Goal: Information Seeking & Learning: Check status

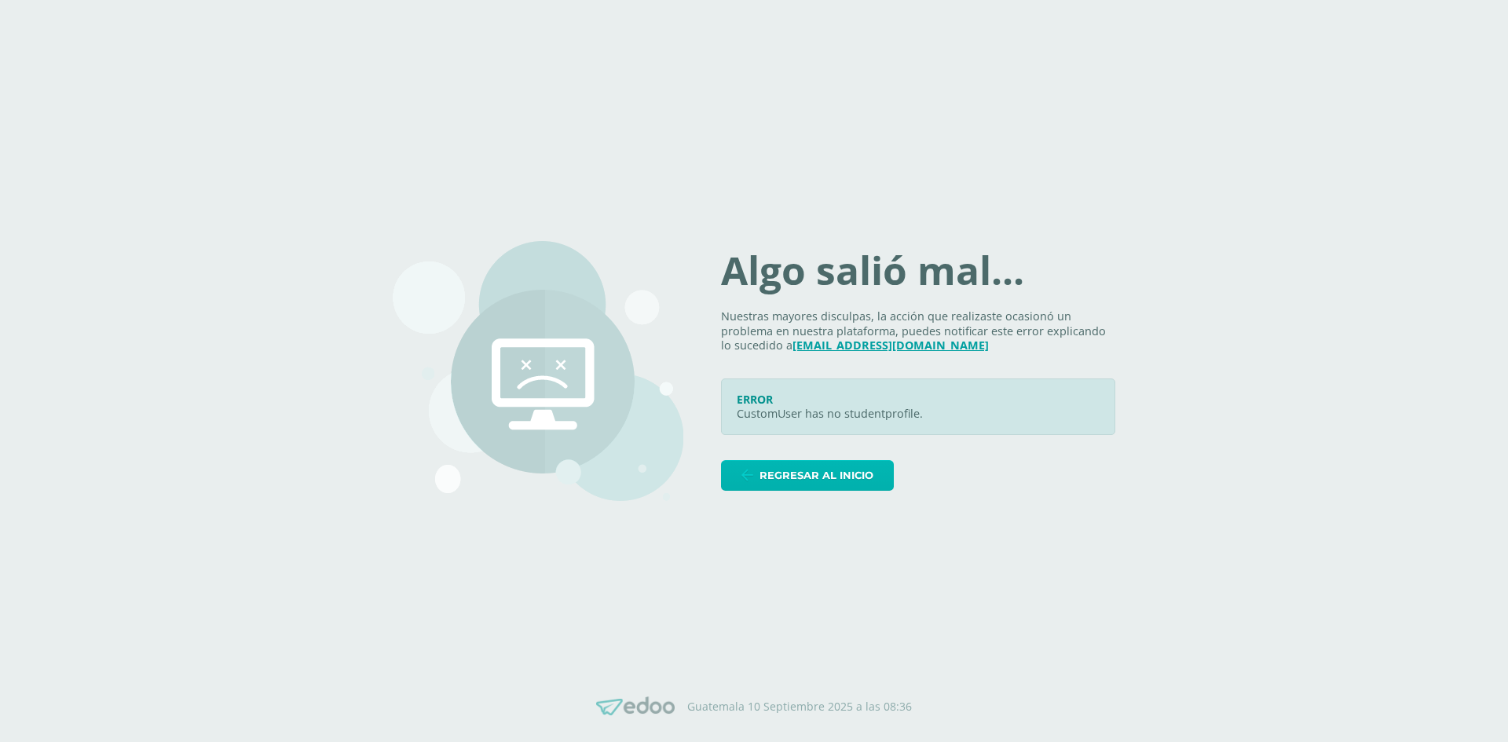
click at [870, 473] on span "Regresar al inicio" at bounding box center [816, 475] width 114 height 29
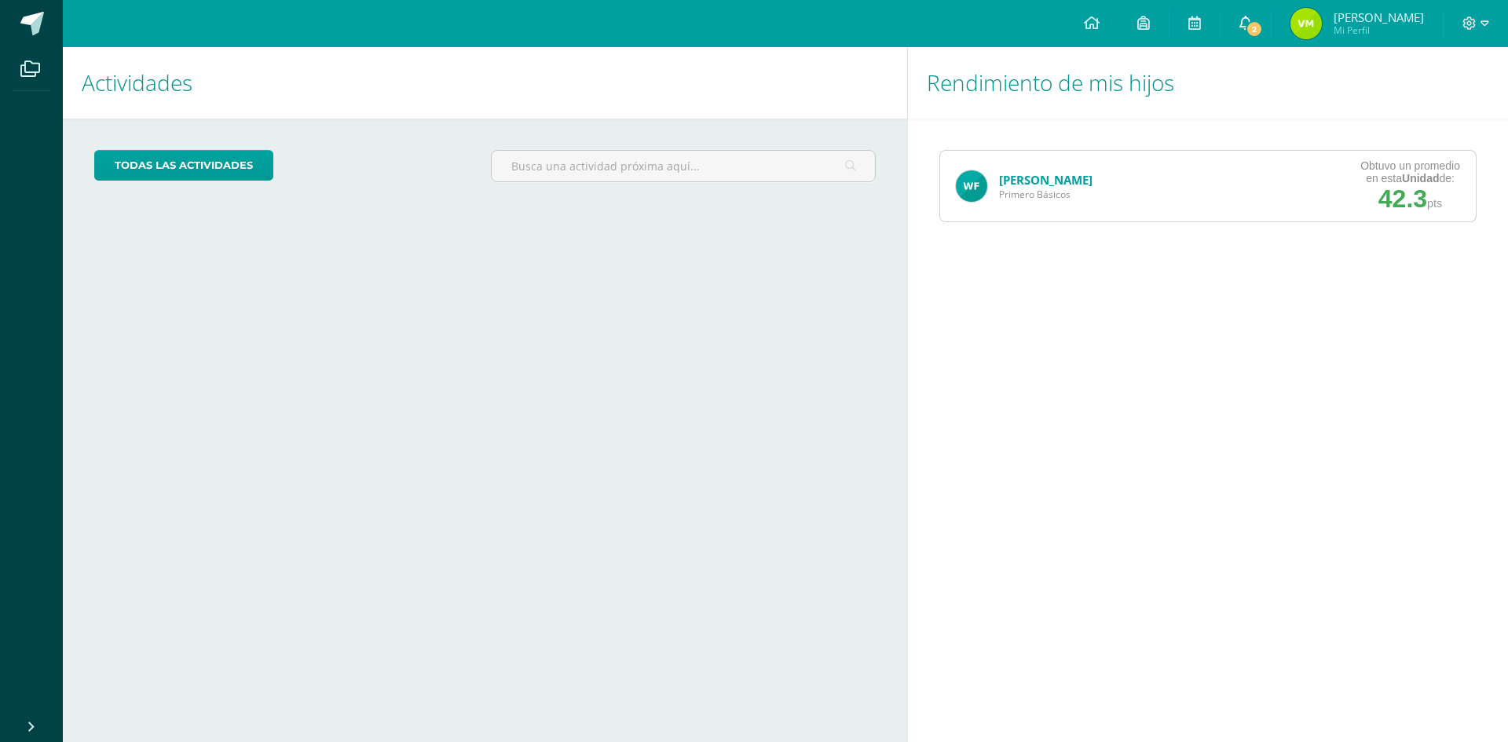
click at [1245, 25] on span "2" at bounding box center [1253, 28] width 17 height 17
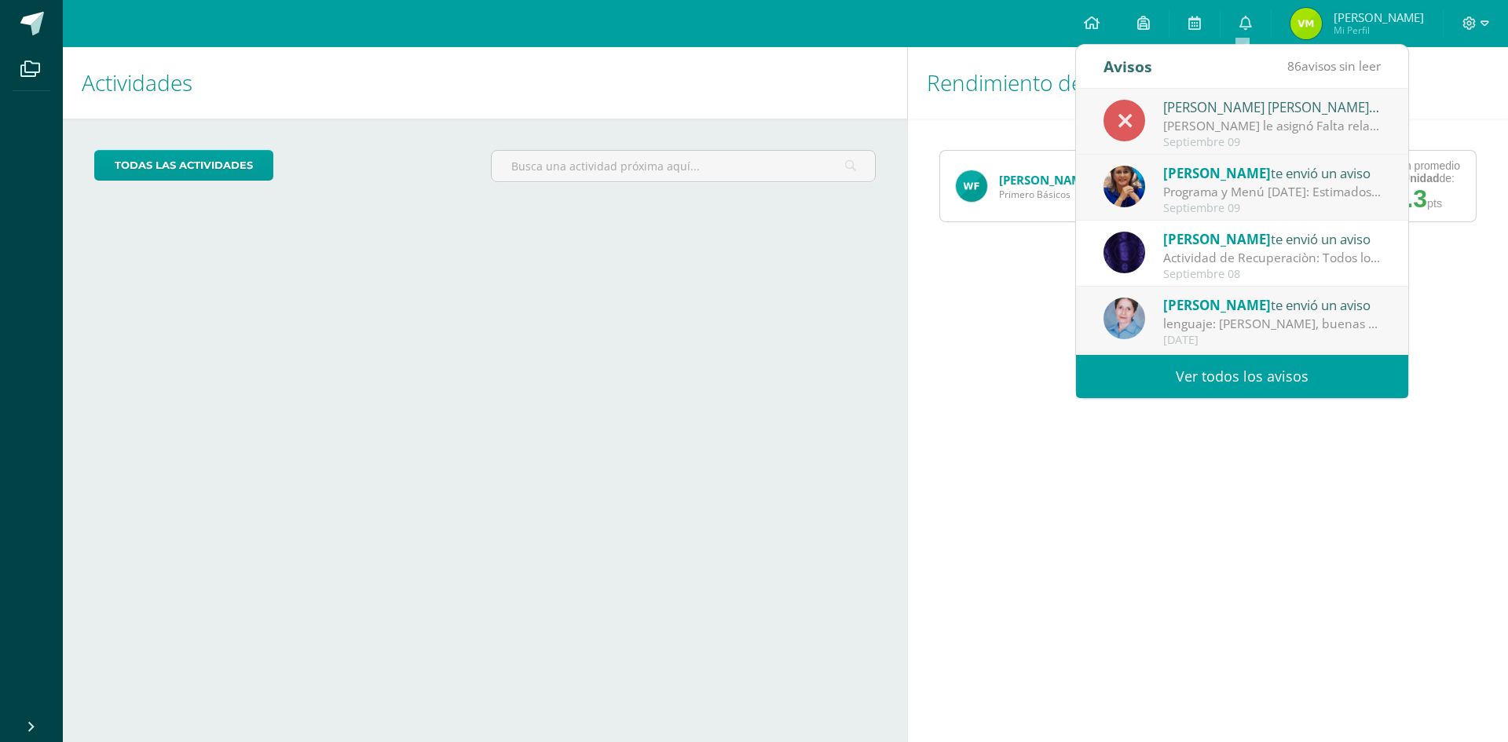
click at [1249, 122] on div "[PERSON_NAME] le asignó Falta relacionada con maestros 'No entrega tarea' al al…" at bounding box center [1272, 126] width 218 height 18
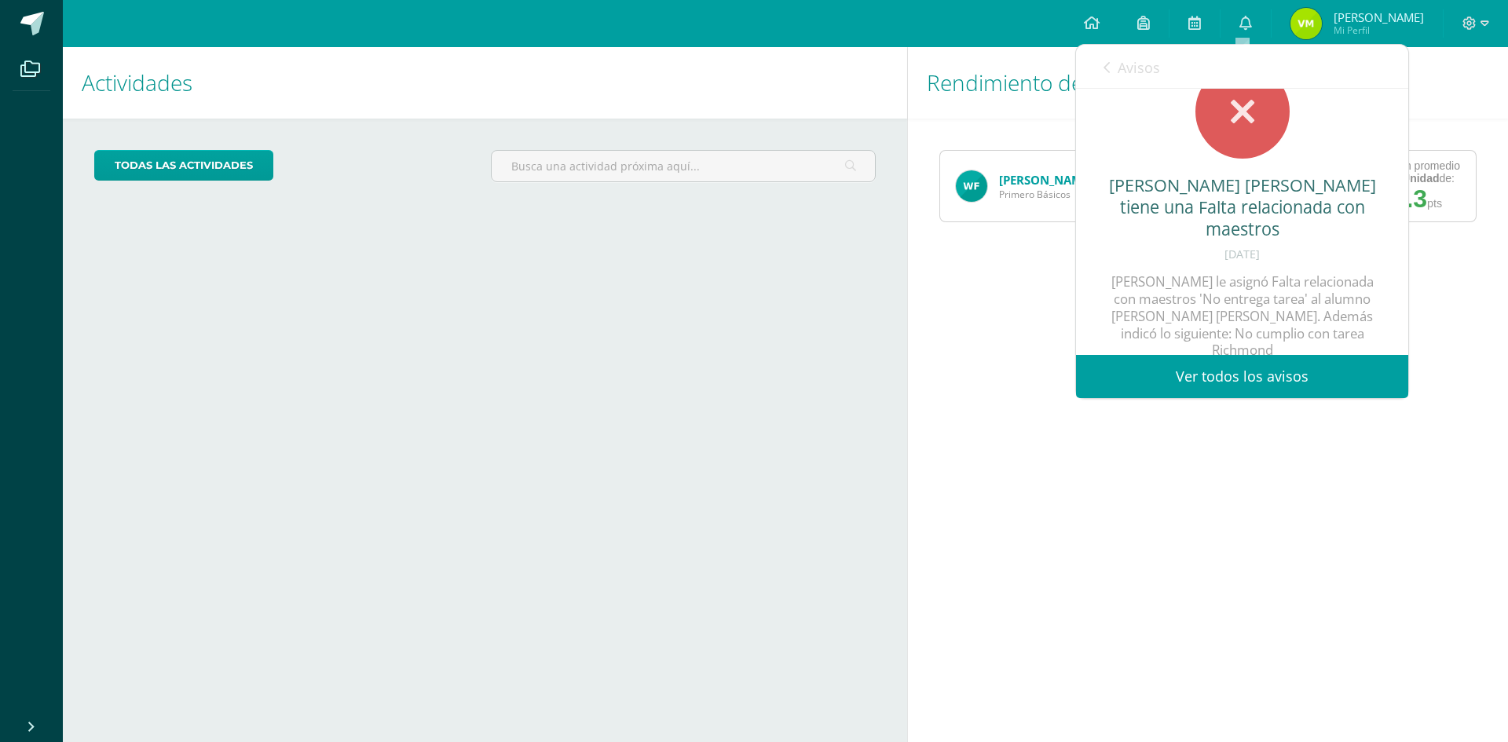
scroll to position [60, 0]
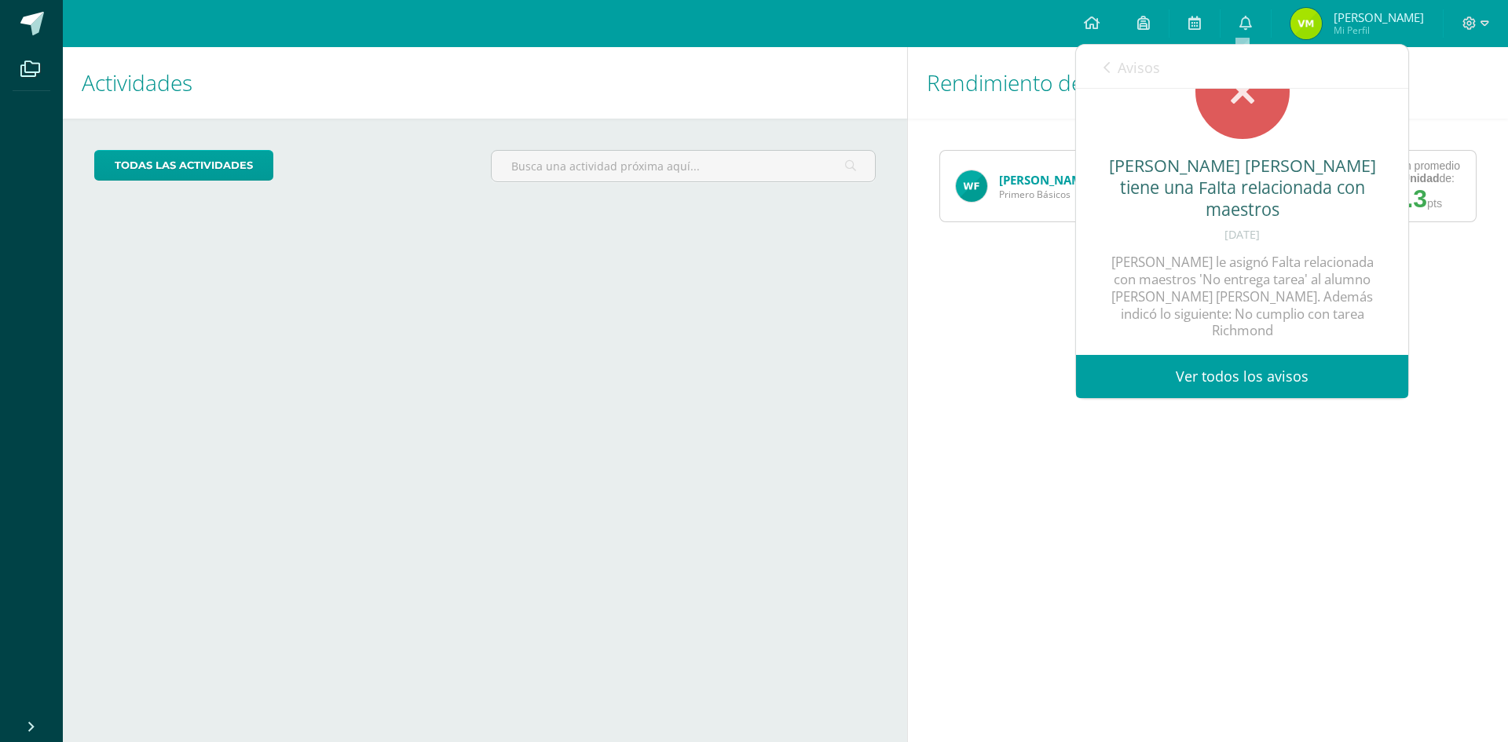
click at [1237, 371] on link "Ver todos los avisos" at bounding box center [1242, 376] width 332 height 43
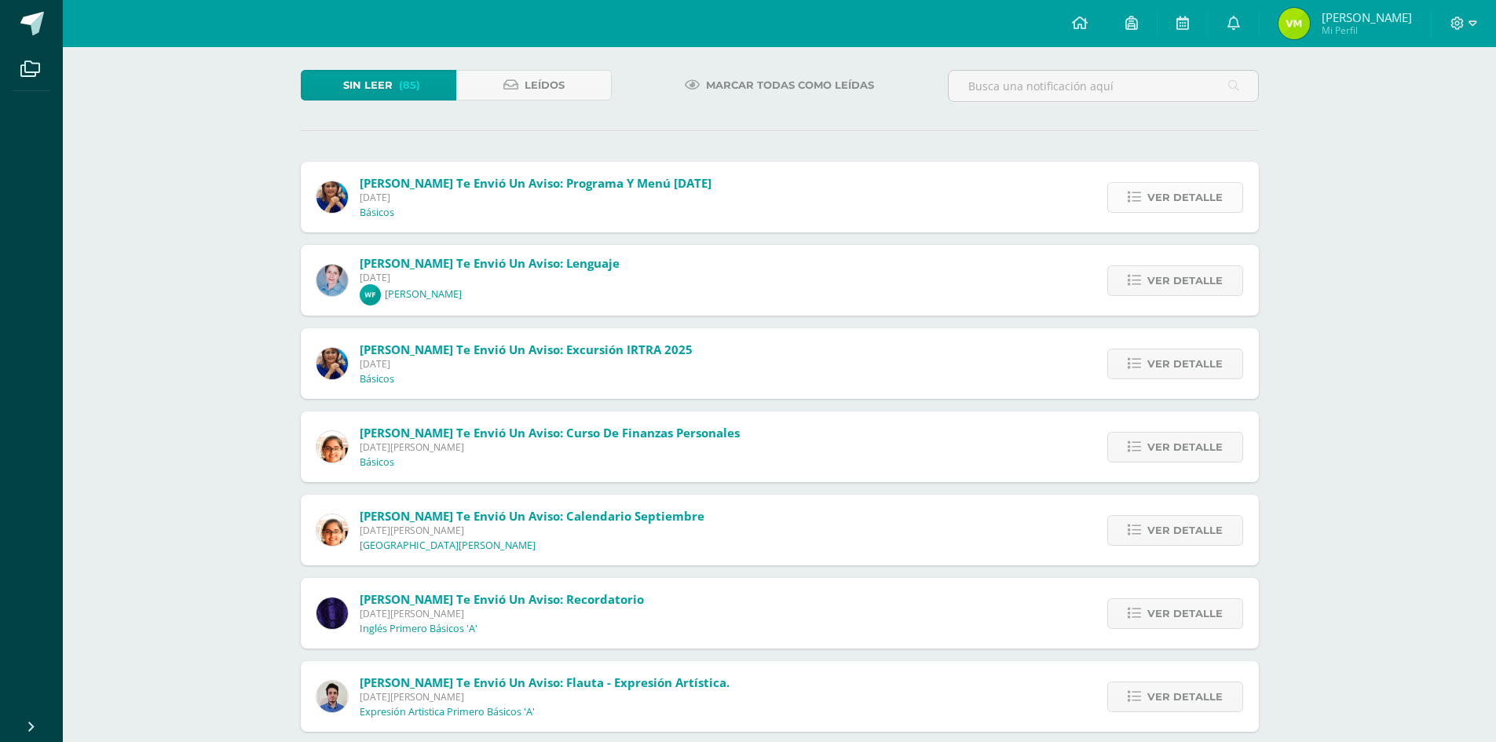
scroll to position [157, 0]
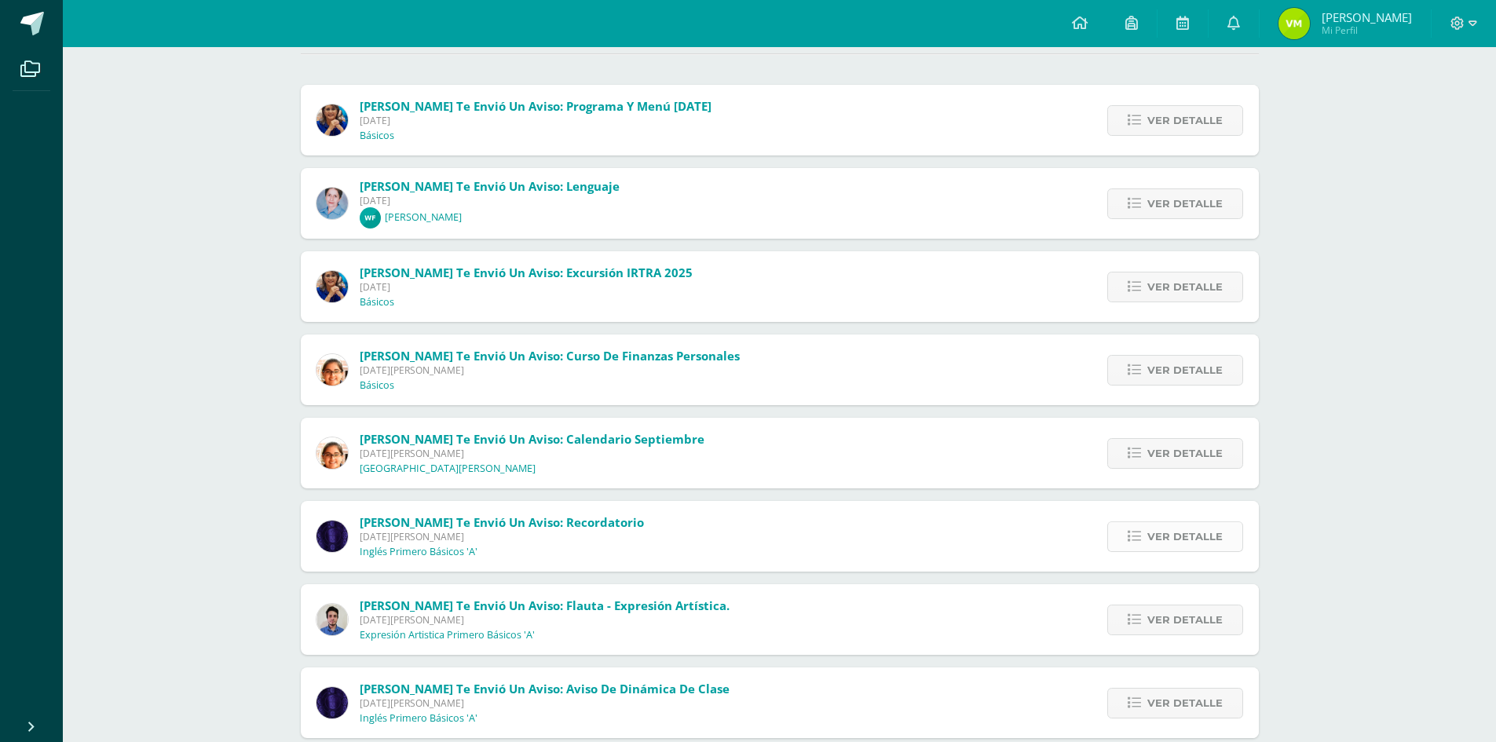
click at [1159, 529] on span "Ver detalle" at bounding box center [1184, 536] width 75 height 29
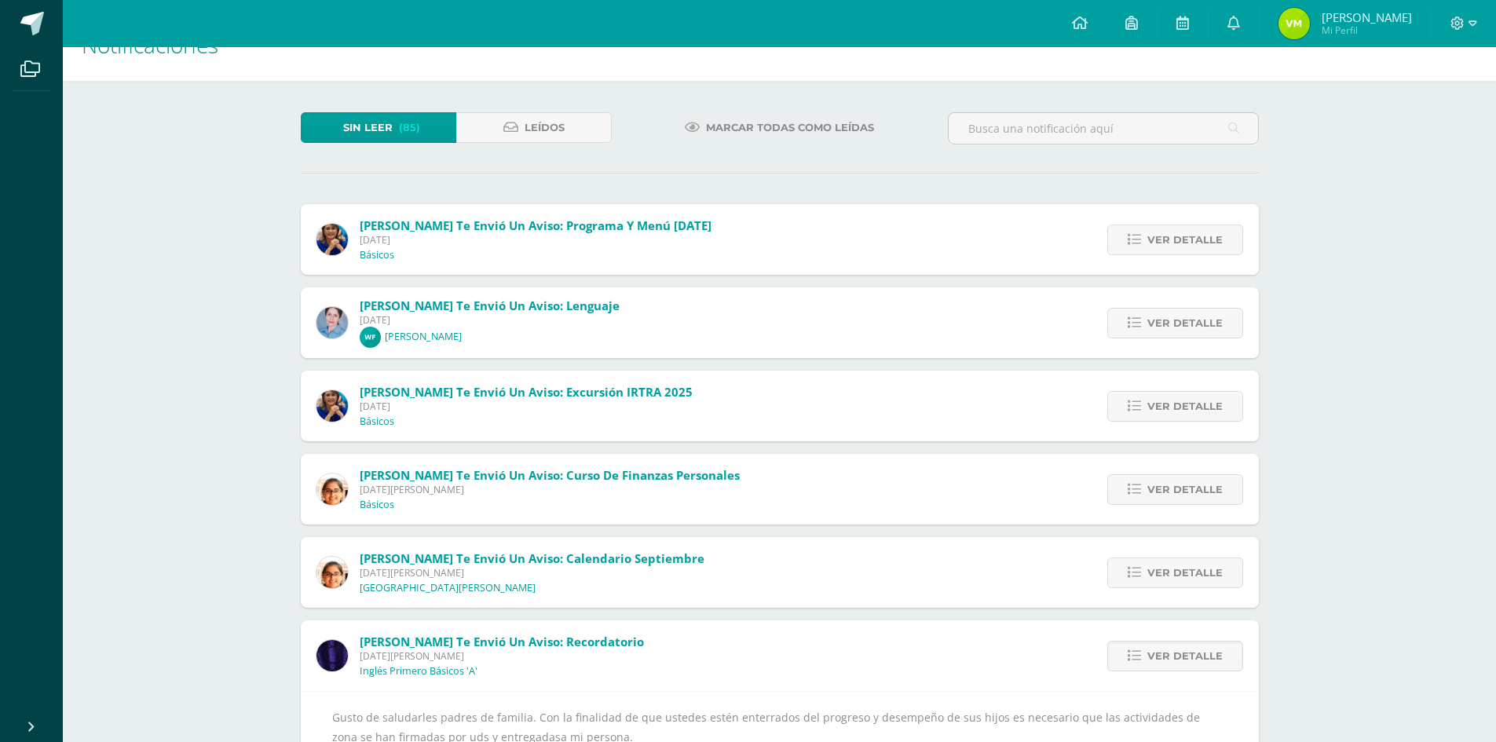
scroll to position [0, 0]
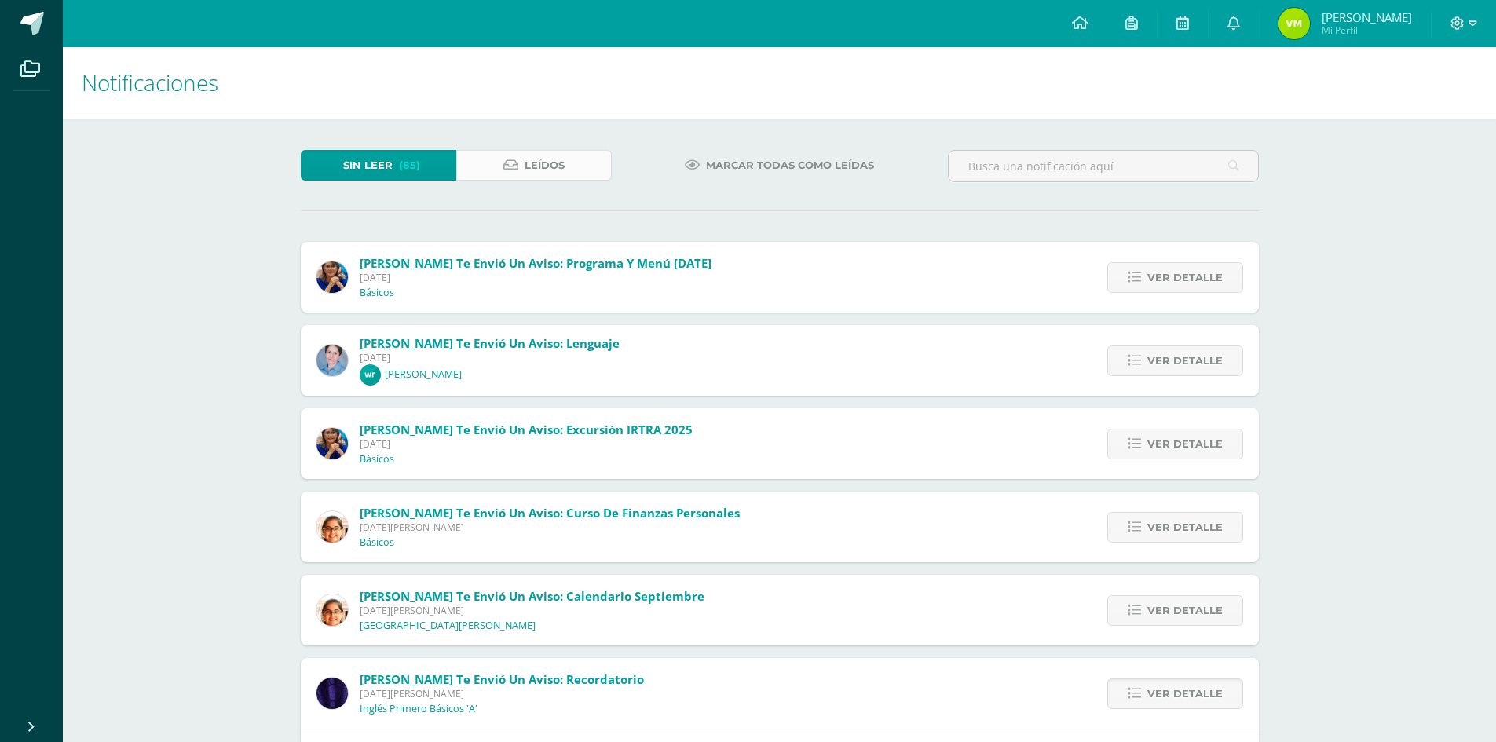
click at [561, 155] on span "Leídos" at bounding box center [545, 165] width 40 height 29
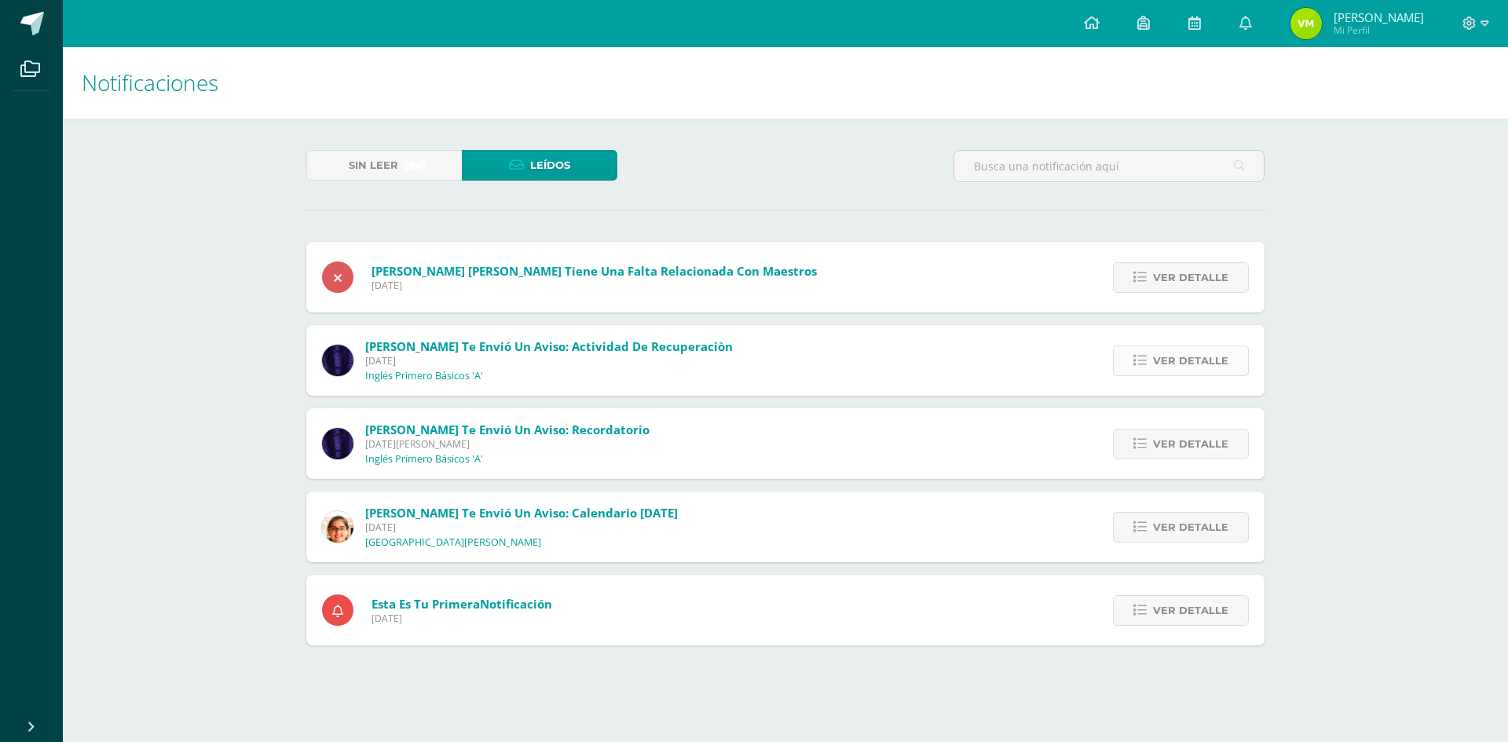
click at [1223, 364] on span "Ver detalle" at bounding box center [1190, 360] width 75 height 29
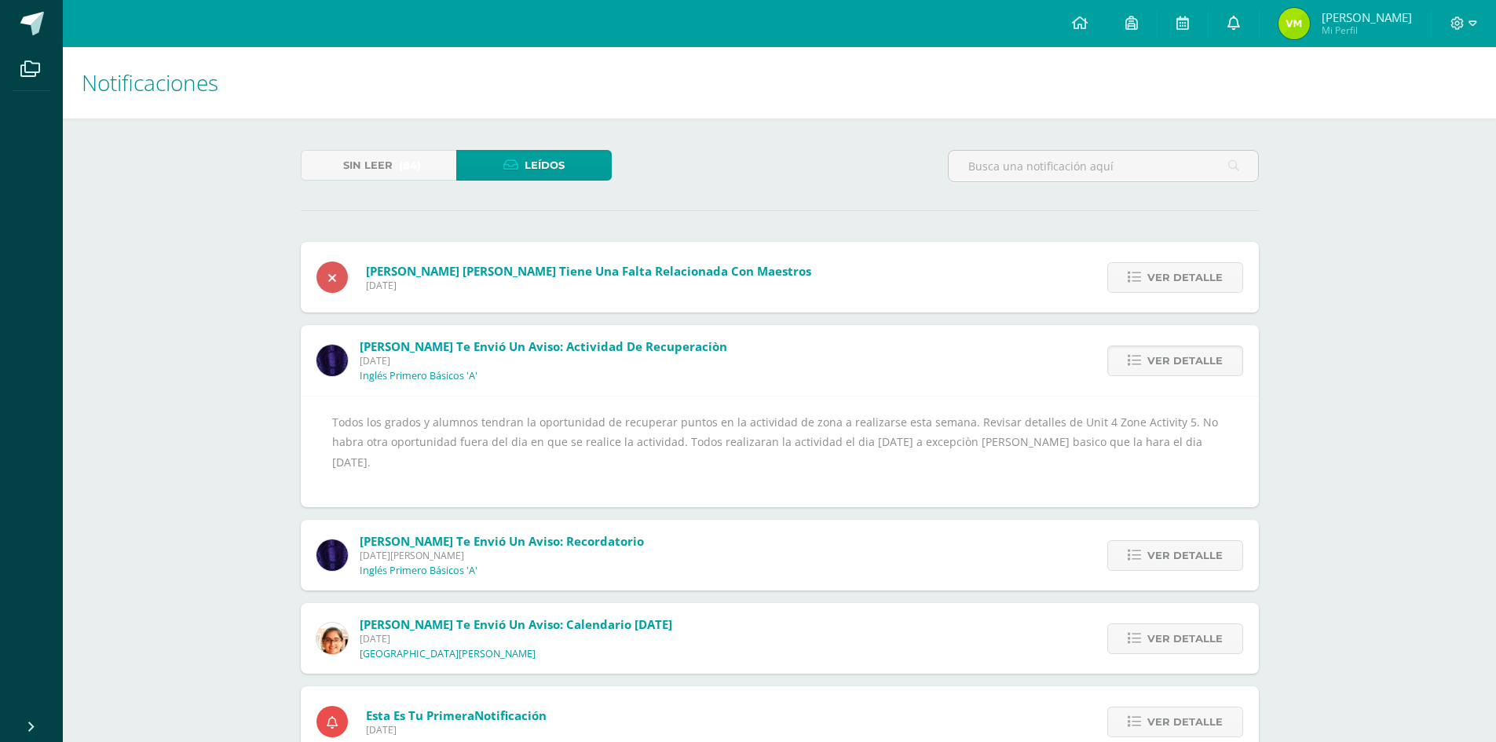
click at [1230, 25] on icon at bounding box center [1233, 23] width 13 height 14
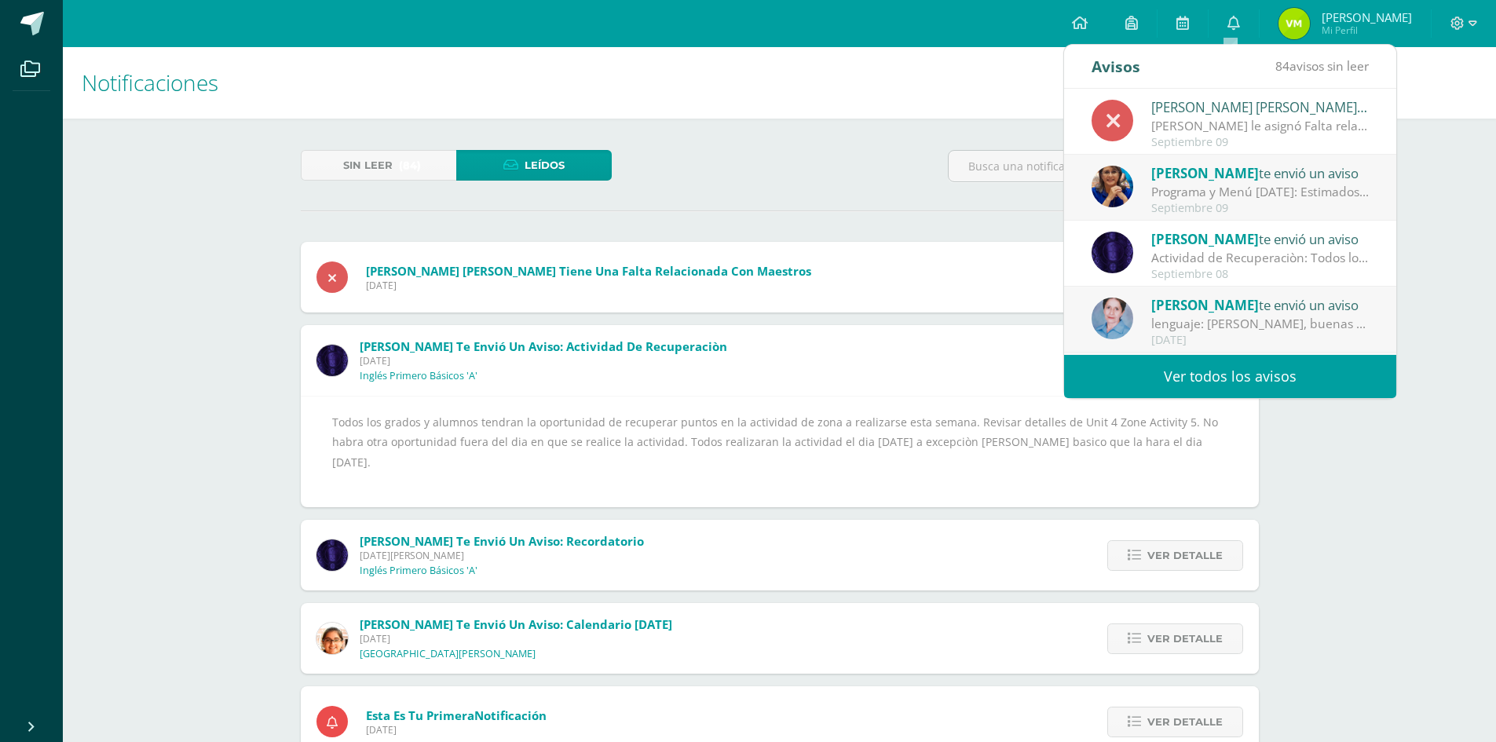
click at [1292, 109] on div "[PERSON_NAME] [PERSON_NAME] tiene una Falta relacionada con maestros" at bounding box center [1260, 107] width 218 height 20
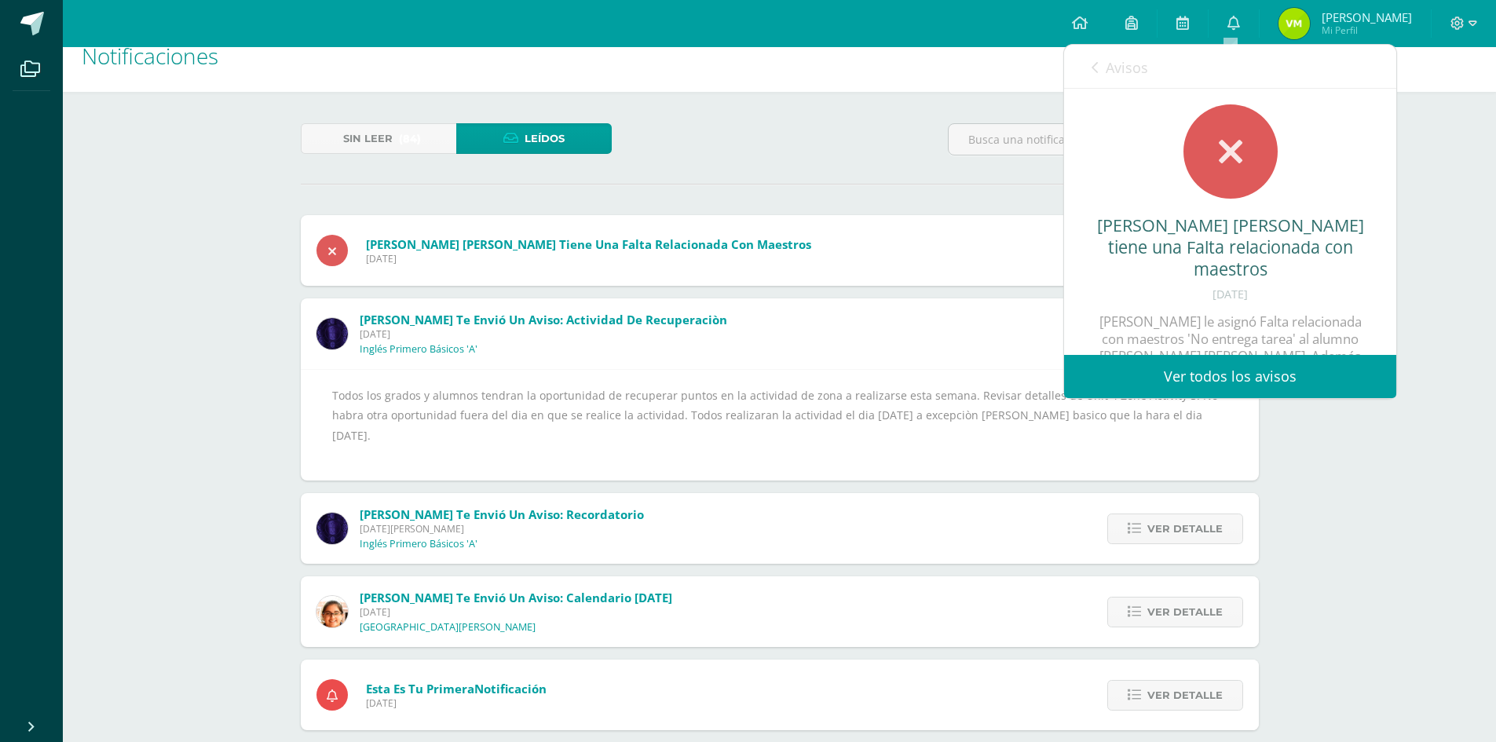
click at [1104, 66] on link "Avisos" at bounding box center [1119, 67] width 57 height 45
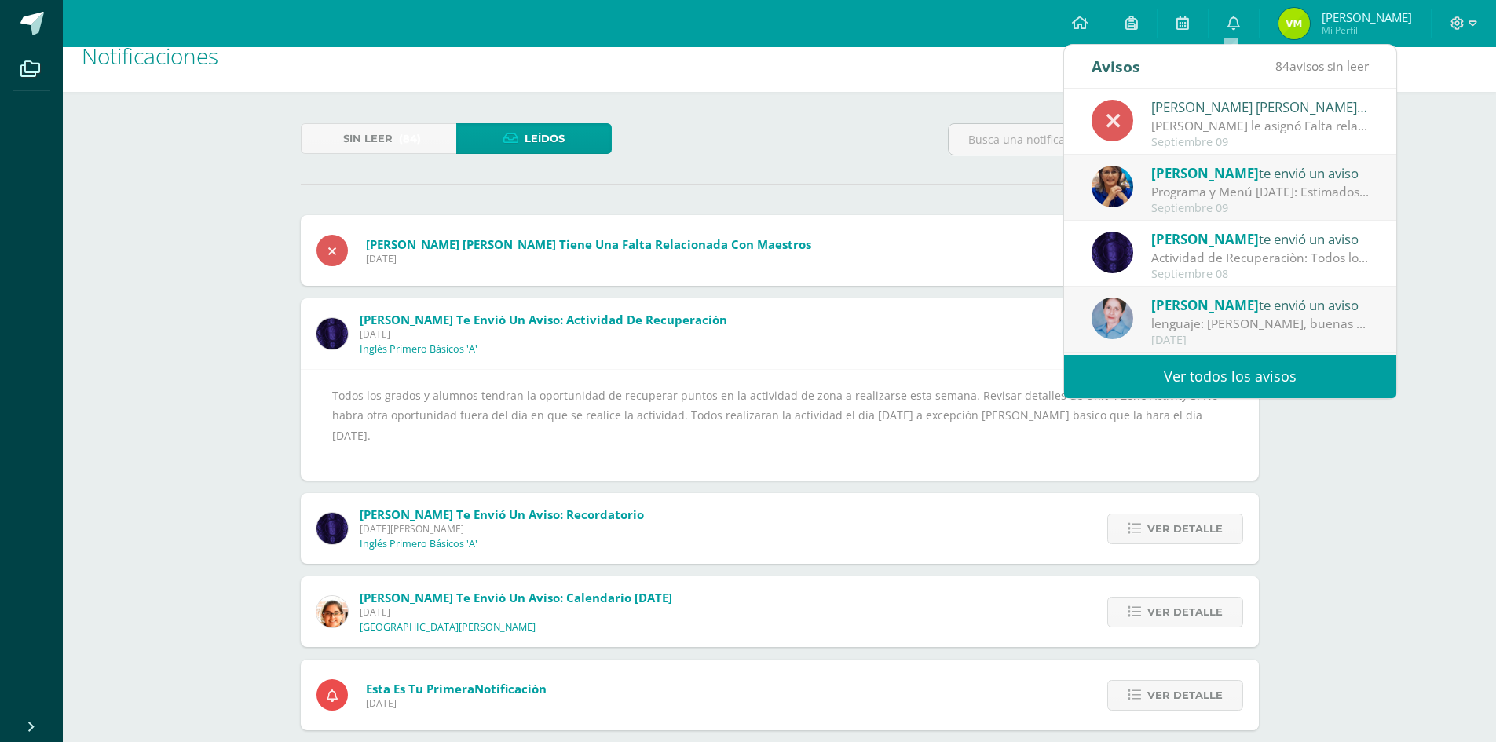
click at [1303, 188] on div "Programa y Menú [DATE]: Estimados Padres de Familia: enviamos adjunto el progra…" at bounding box center [1260, 192] width 218 height 18
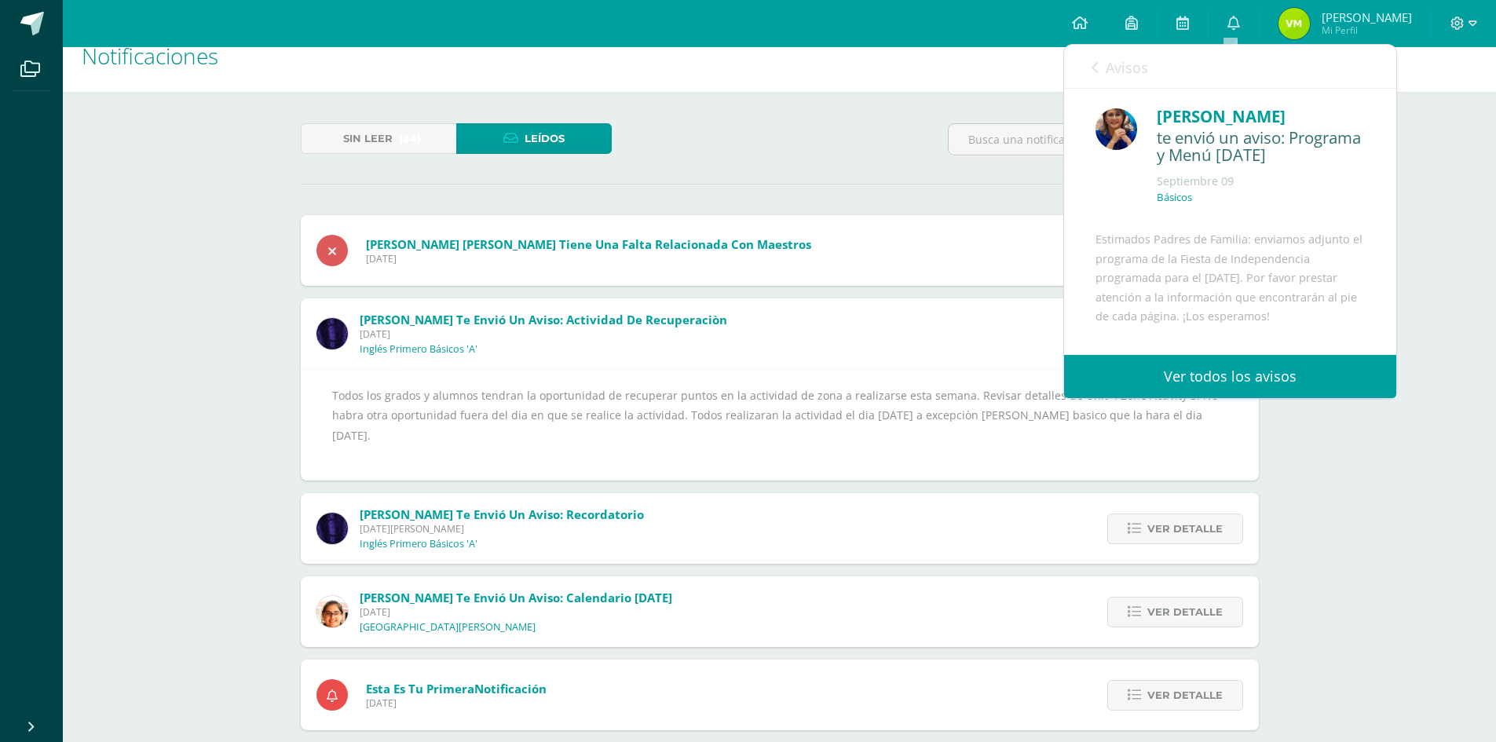
click at [1097, 64] on icon at bounding box center [1094, 67] width 6 height 13
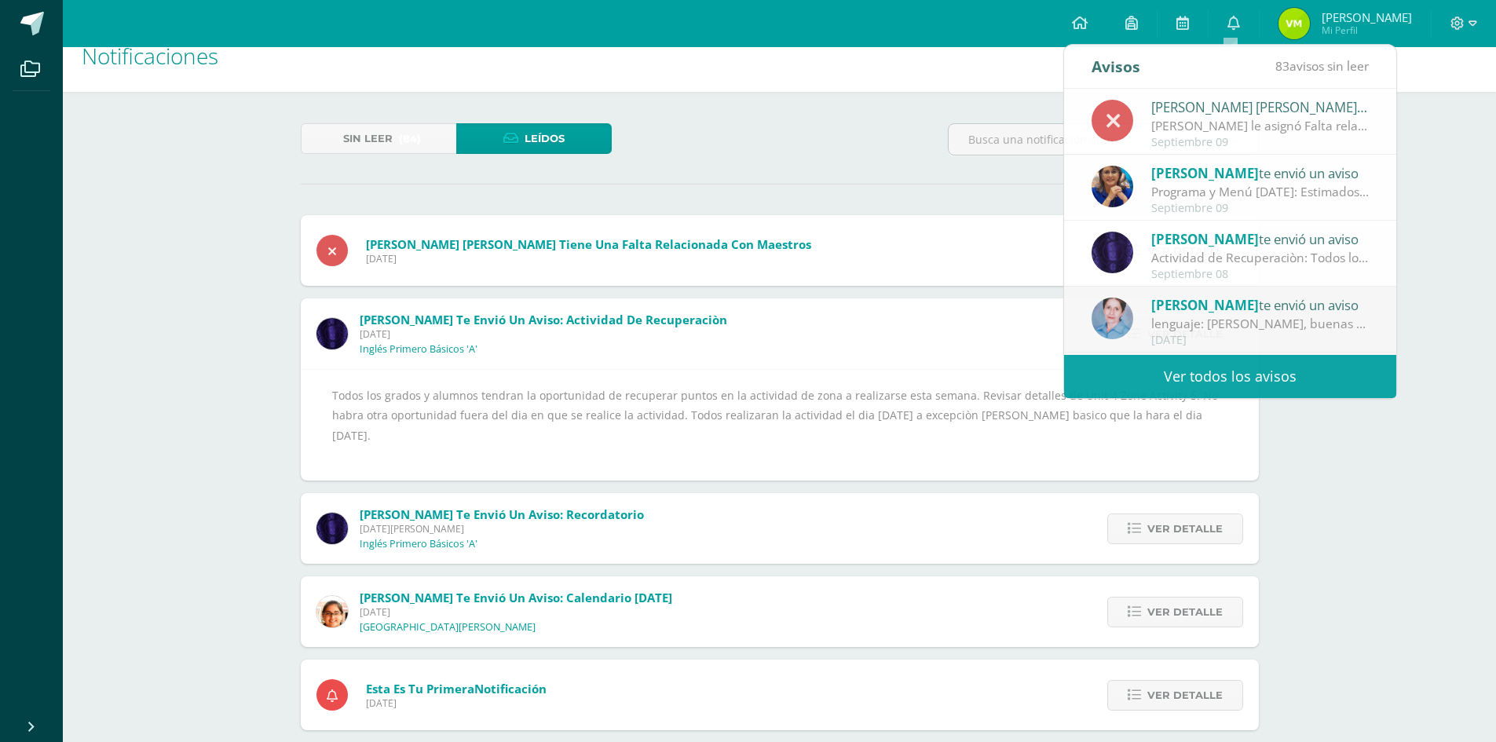
click at [1343, 477] on div "Notificaciones Sin leer (84) Leídos Waleska Lucía Natividad Funes Matias tiene …" at bounding box center [779, 390] width 1433 height 741
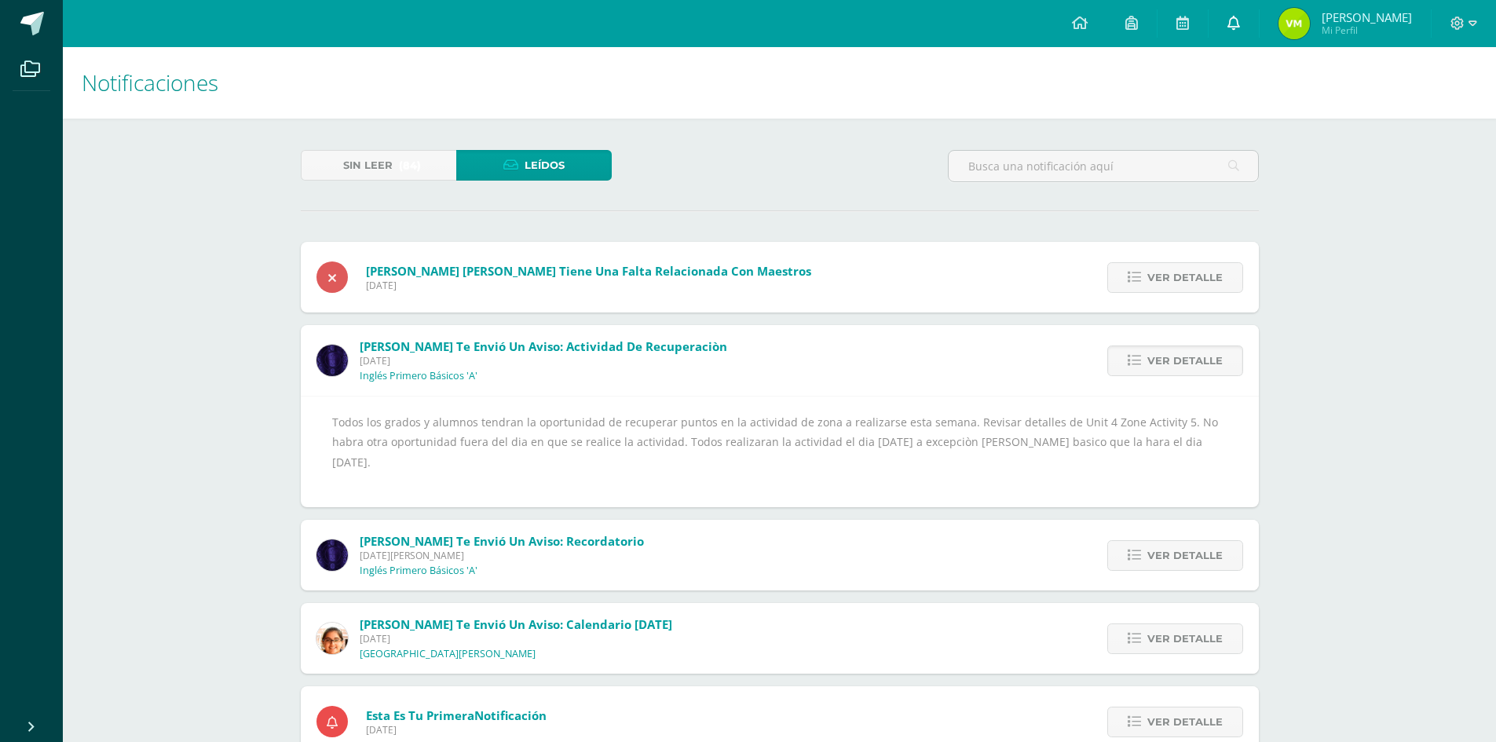
click at [1229, 26] on icon at bounding box center [1233, 23] width 13 height 14
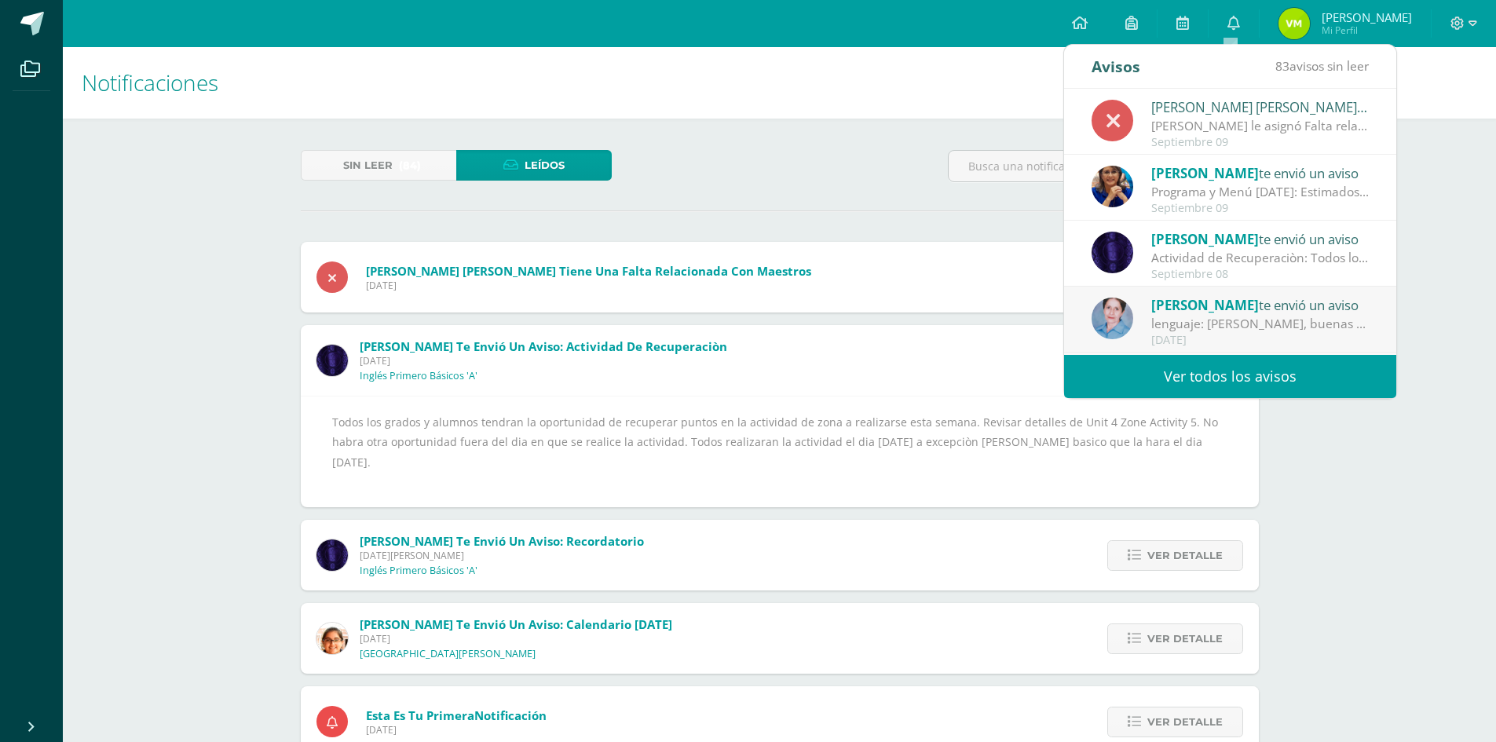
click at [1257, 133] on div "[PERSON_NAME] le asignó Falta relacionada con maestros 'No entrega tarea' al al…" at bounding box center [1260, 126] width 218 height 18
click at [1190, 104] on div "[PERSON_NAME] [PERSON_NAME] tiene una Falta relacionada con maestros" at bounding box center [1260, 107] width 218 height 20
click at [1176, 143] on div "Septiembre 09" at bounding box center [1260, 142] width 218 height 13
click at [1126, 125] on div at bounding box center [1112, 121] width 42 height 42
click at [1253, 116] on div "[PERSON_NAME] [PERSON_NAME] tiene una Falta relacionada con maestros" at bounding box center [1260, 107] width 218 height 20
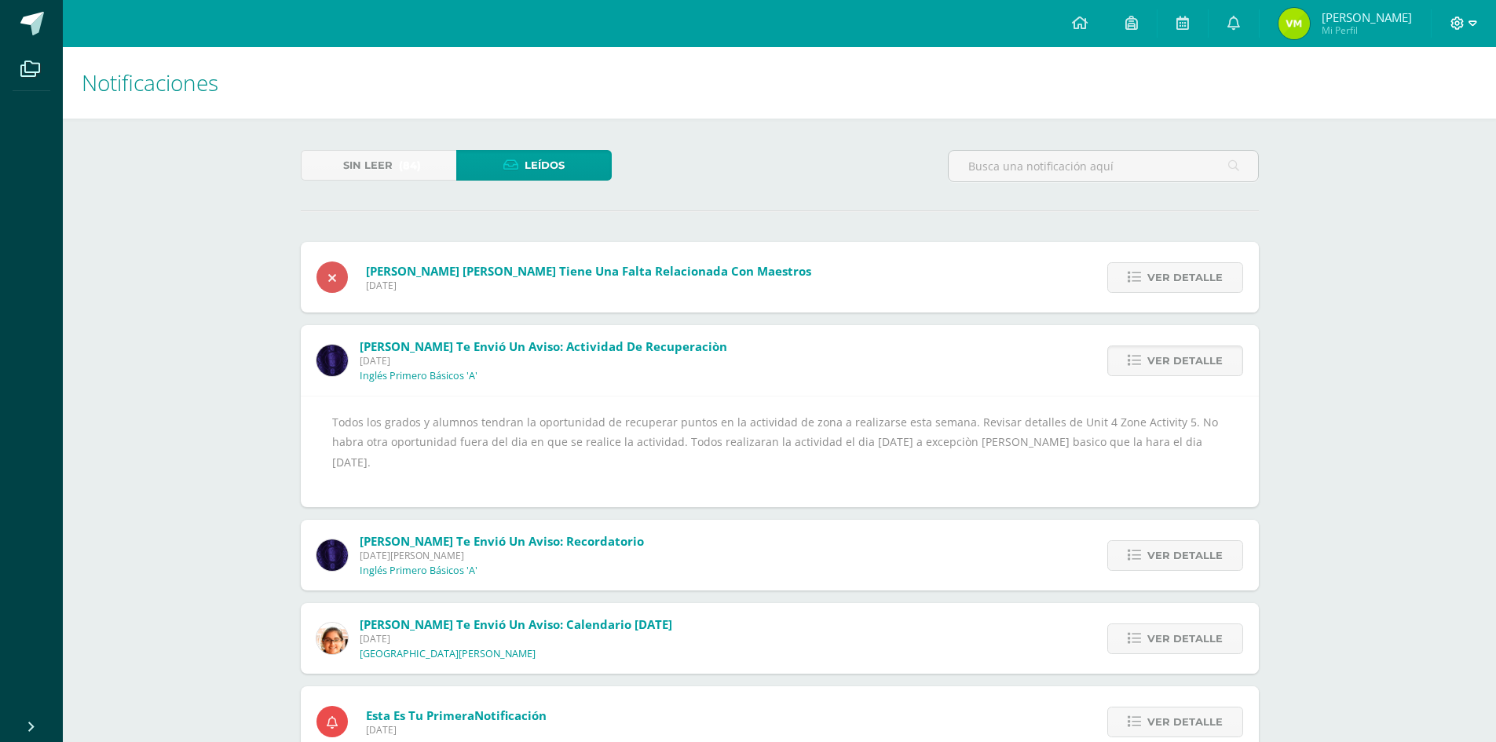
click at [1470, 23] on icon at bounding box center [1472, 22] width 9 height 5
click at [1421, 111] on span "Cerrar sesión" at bounding box center [1422, 107] width 71 height 15
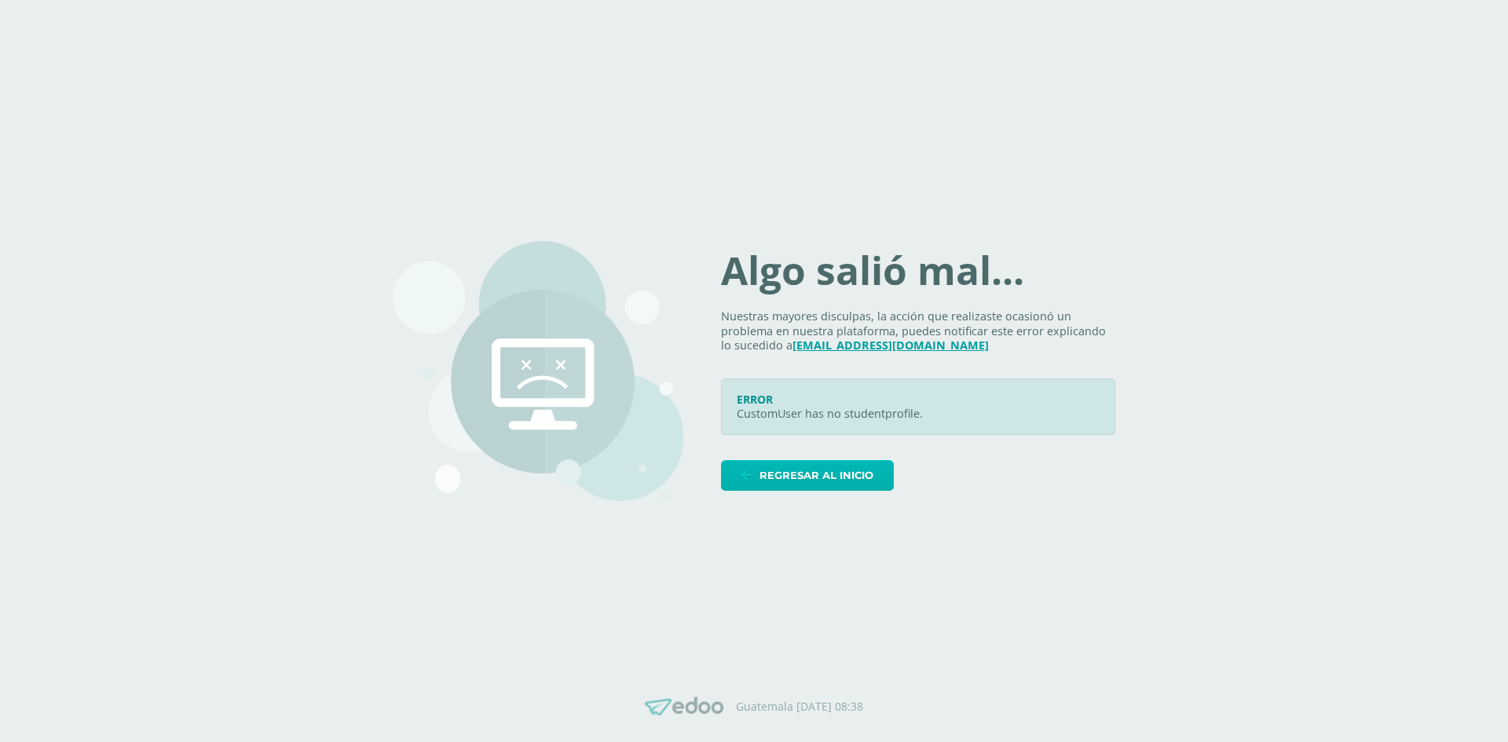
click at [776, 473] on span "Regresar al inicio" at bounding box center [816, 475] width 114 height 29
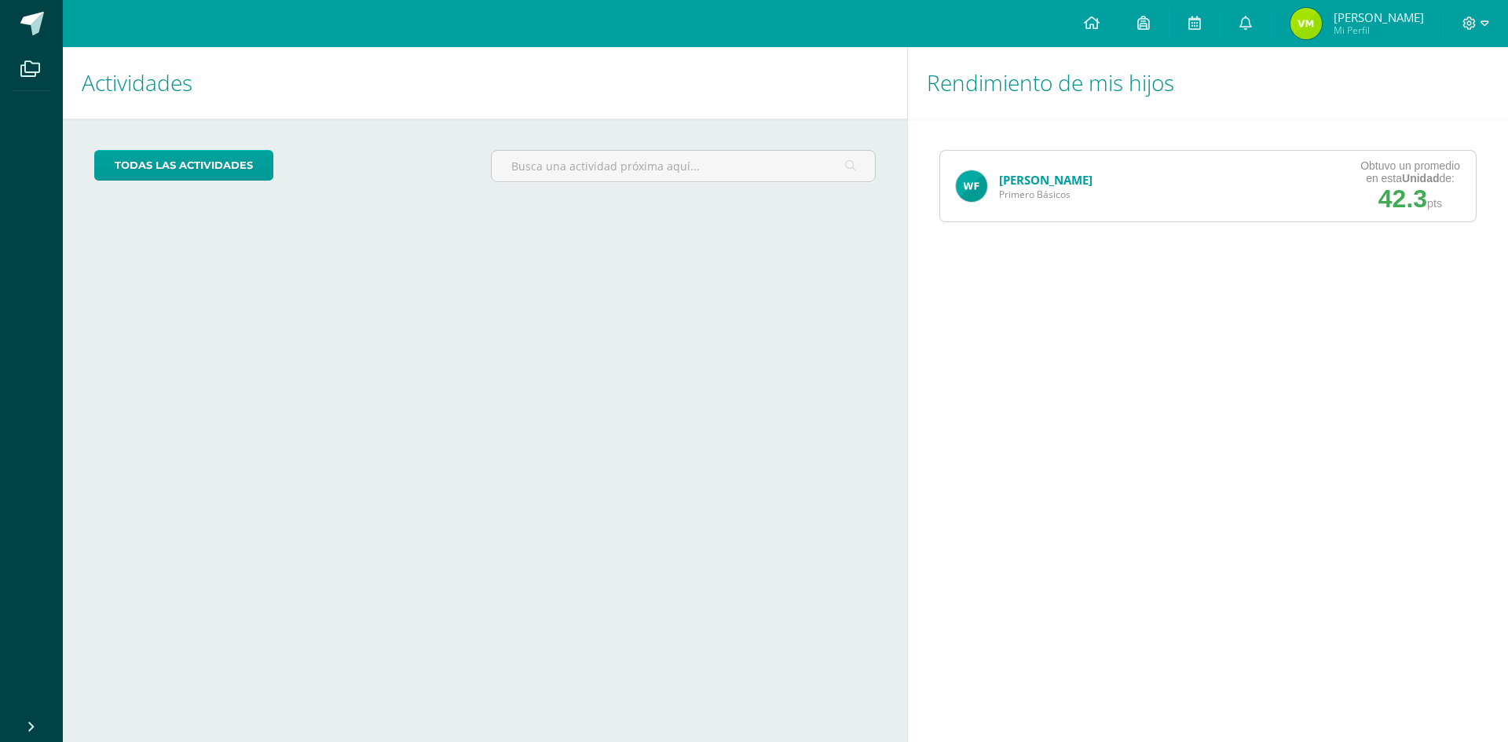
click at [1059, 185] on link "[PERSON_NAME]" at bounding box center [1045, 180] width 93 height 16
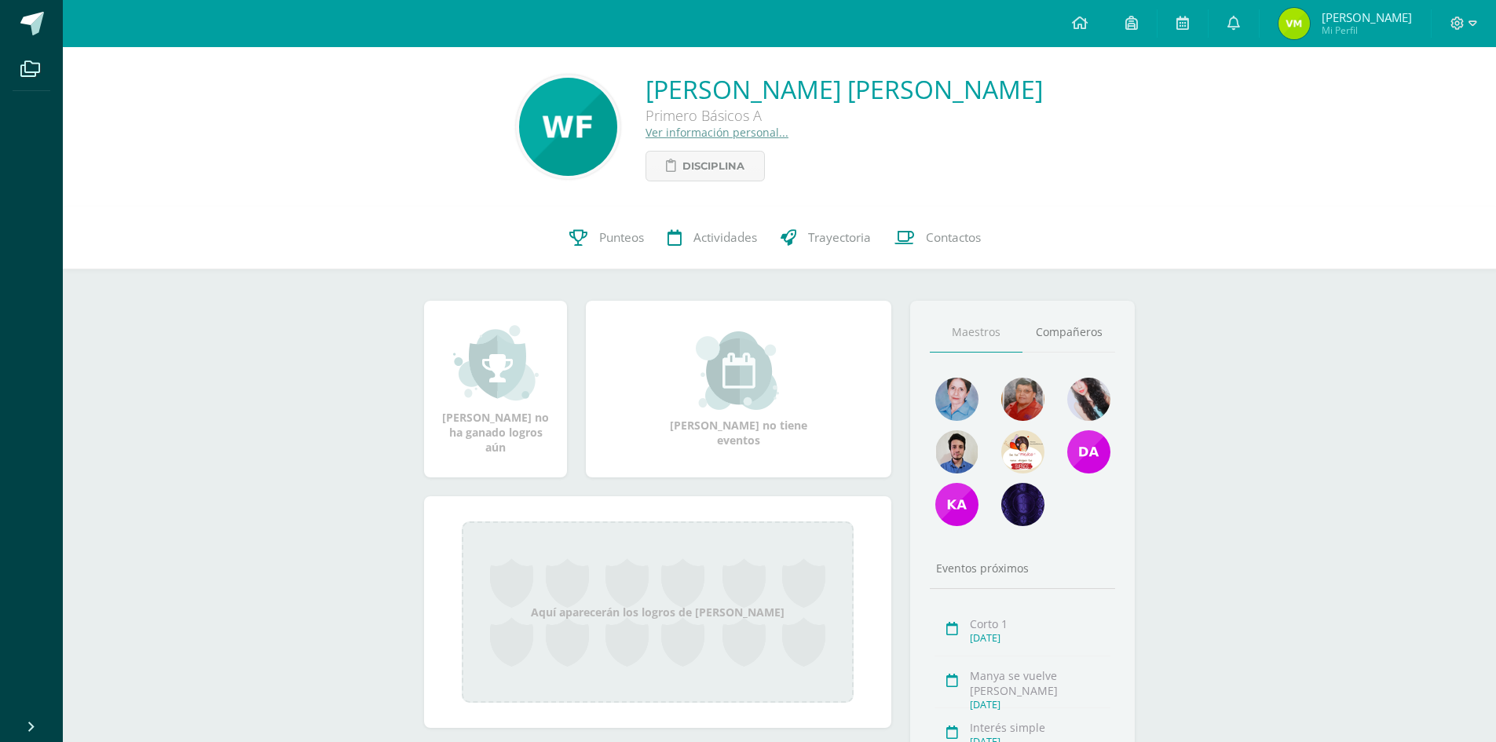
click at [1341, 22] on span "[PERSON_NAME]" at bounding box center [1367, 17] width 90 height 16
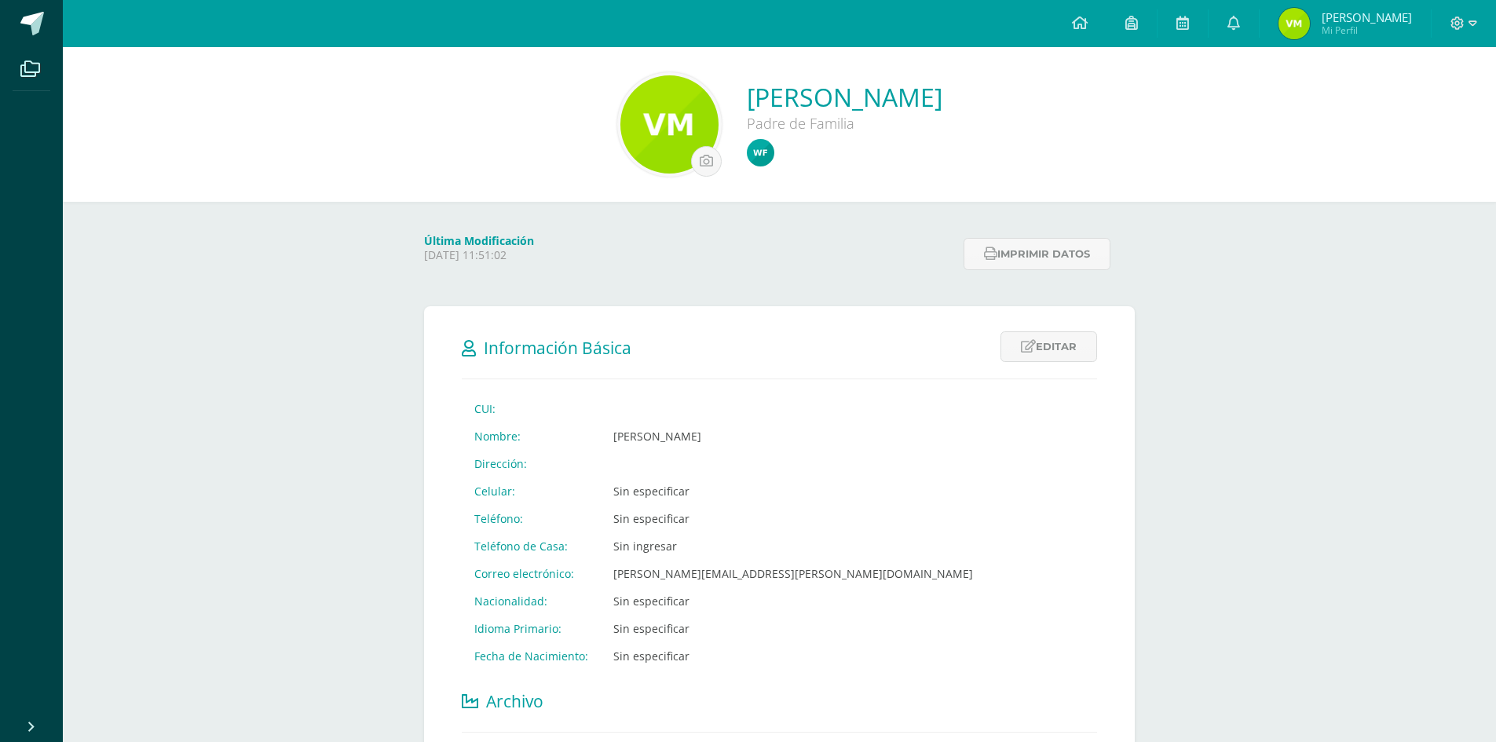
click at [1340, 33] on span "Mi Perfil" at bounding box center [1367, 30] width 90 height 13
click at [1340, 10] on span "[PERSON_NAME]" at bounding box center [1367, 17] width 90 height 16
click at [1471, 23] on icon at bounding box center [1472, 23] width 9 height 14
click at [1428, 111] on span "Cerrar sesión" at bounding box center [1422, 107] width 71 height 15
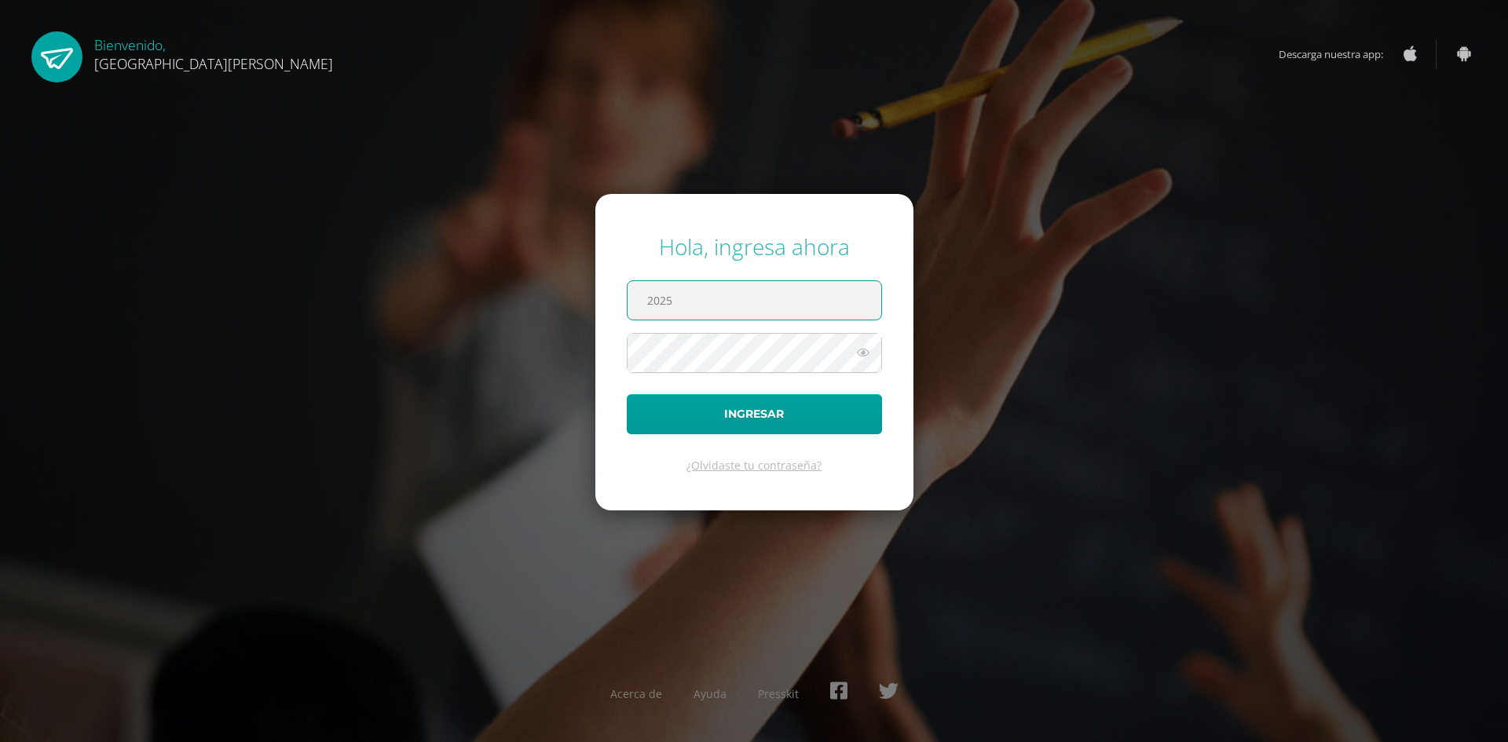
type input "[EMAIL_ADDRESS][PERSON_NAME][DOMAIN_NAME]"
click at [747, 427] on button "Ingresar" at bounding box center [754, 414] width 255 height 40
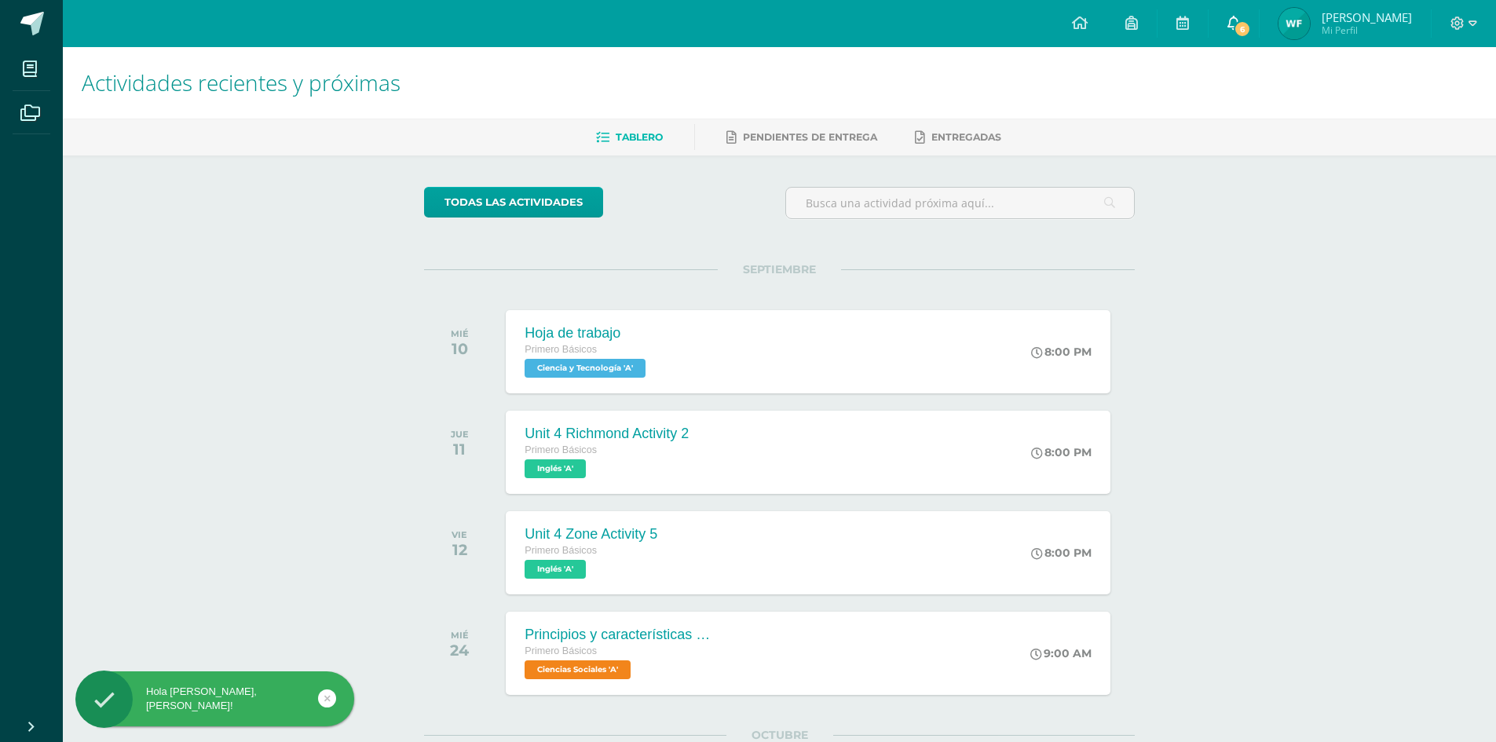
click at [1229, 20] on icon at bounding box center [1233, 23] width 13 height 14
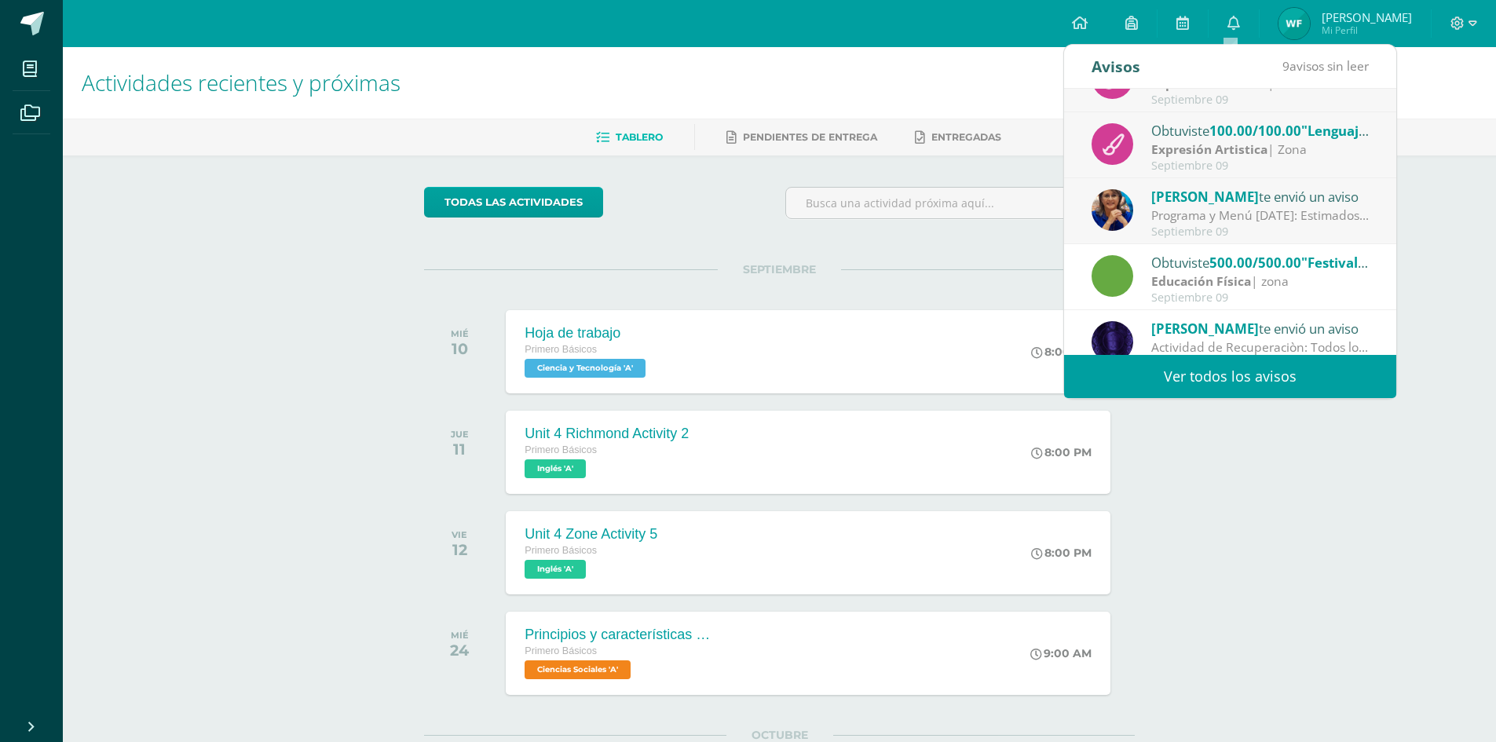
scroll to position [261, 0]
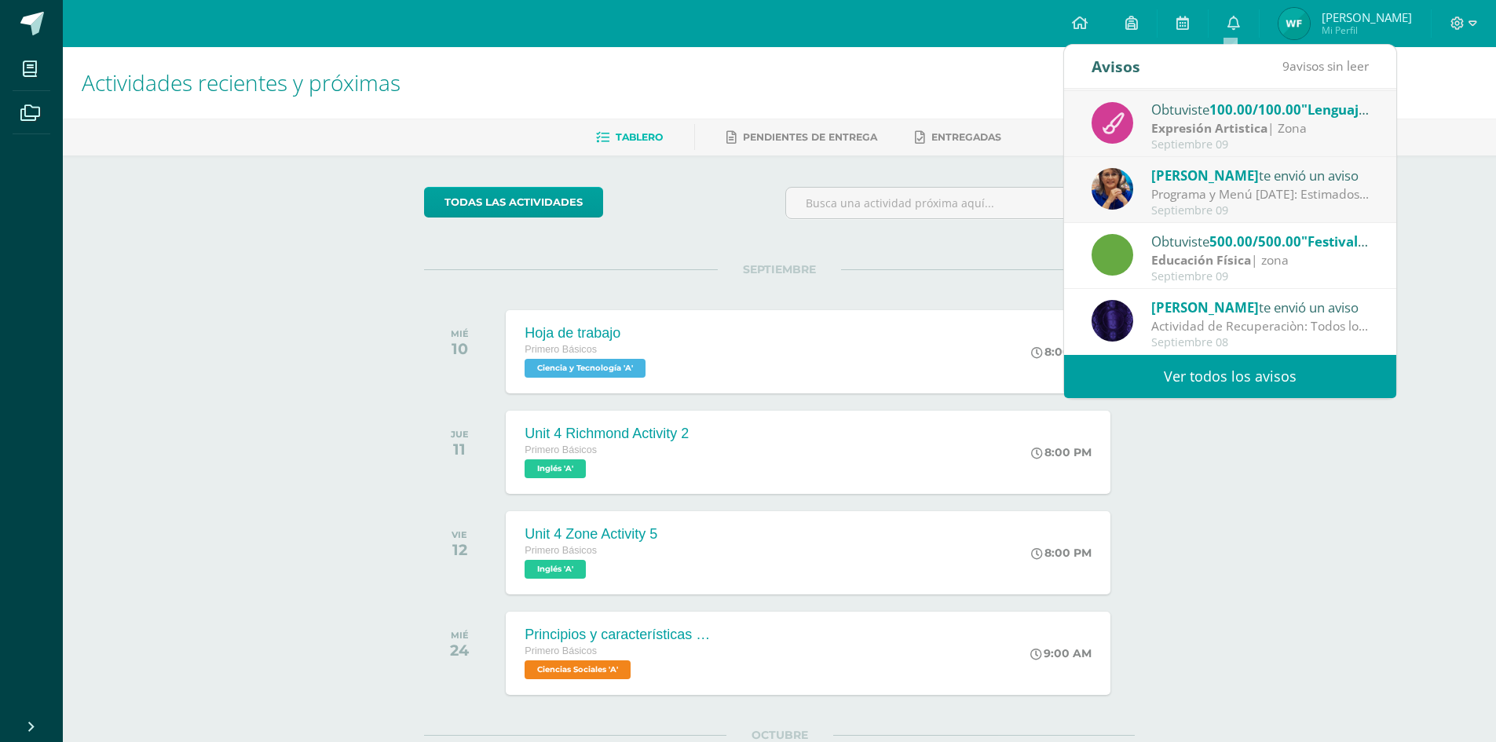
click at [1347, 532] on div "Actividades recientes y próximas Tablero Pendientes de entrega Entregadas todas…" at bounding box center [779, 552] width 1433 height 1011
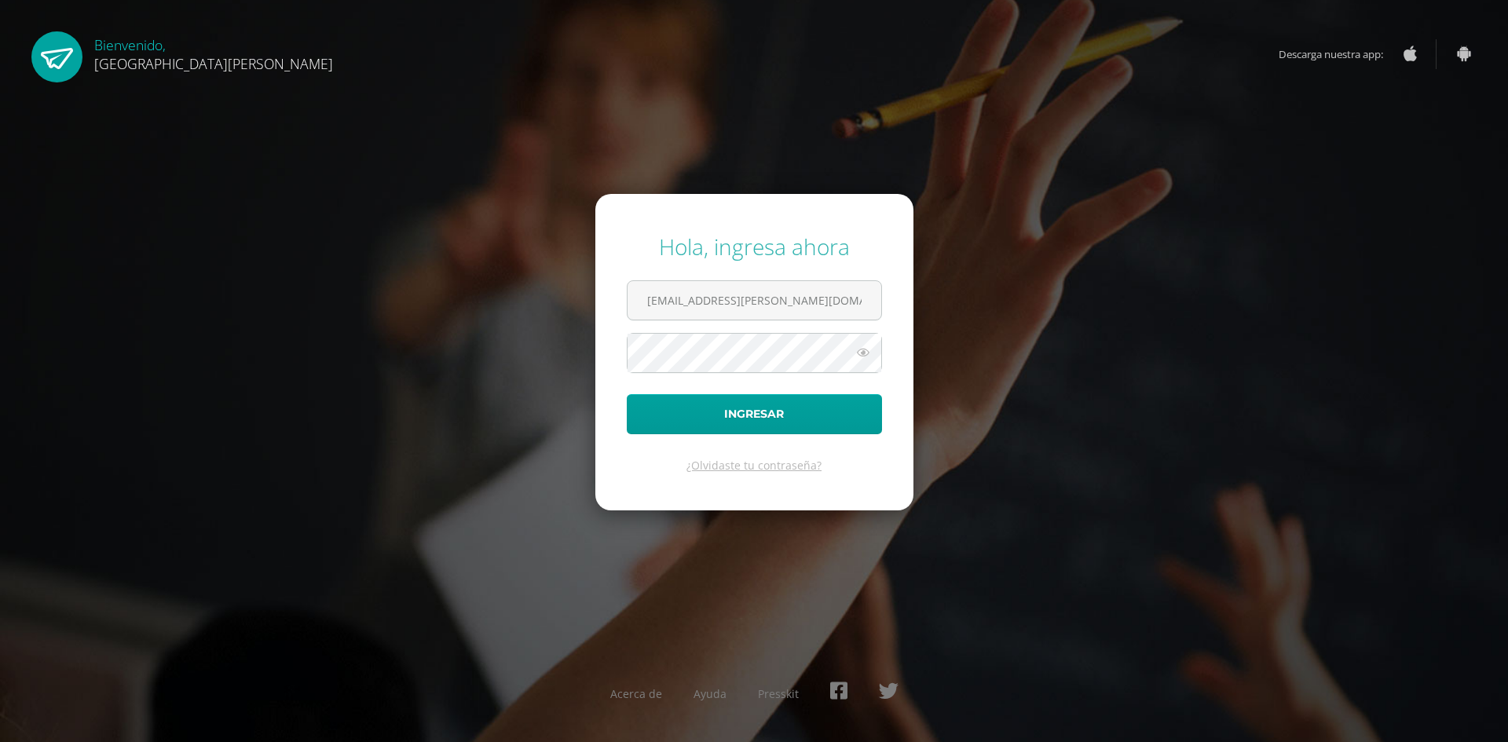
drag, startPoint x: 804, startPoint y: 310, endPoint x: 568, endPoint y: 272, distance: 239.3
click at [568, 272] on div "Hola, ingresa ahora [EMAIL_ADDRESS][PERSON_NAME][DOMAIN_NAME] Ingresar ¿Olvidas…" at bounding box center [753, 370] width 1013 height 303
type input "[PERSON_NAME][EMAIL_ADDRESS][PERSON_NAME][DOMAIN_NAME]"
click at [798, 409] on button "Ingresar" at bounding box center [754, 414] width 255 height 40
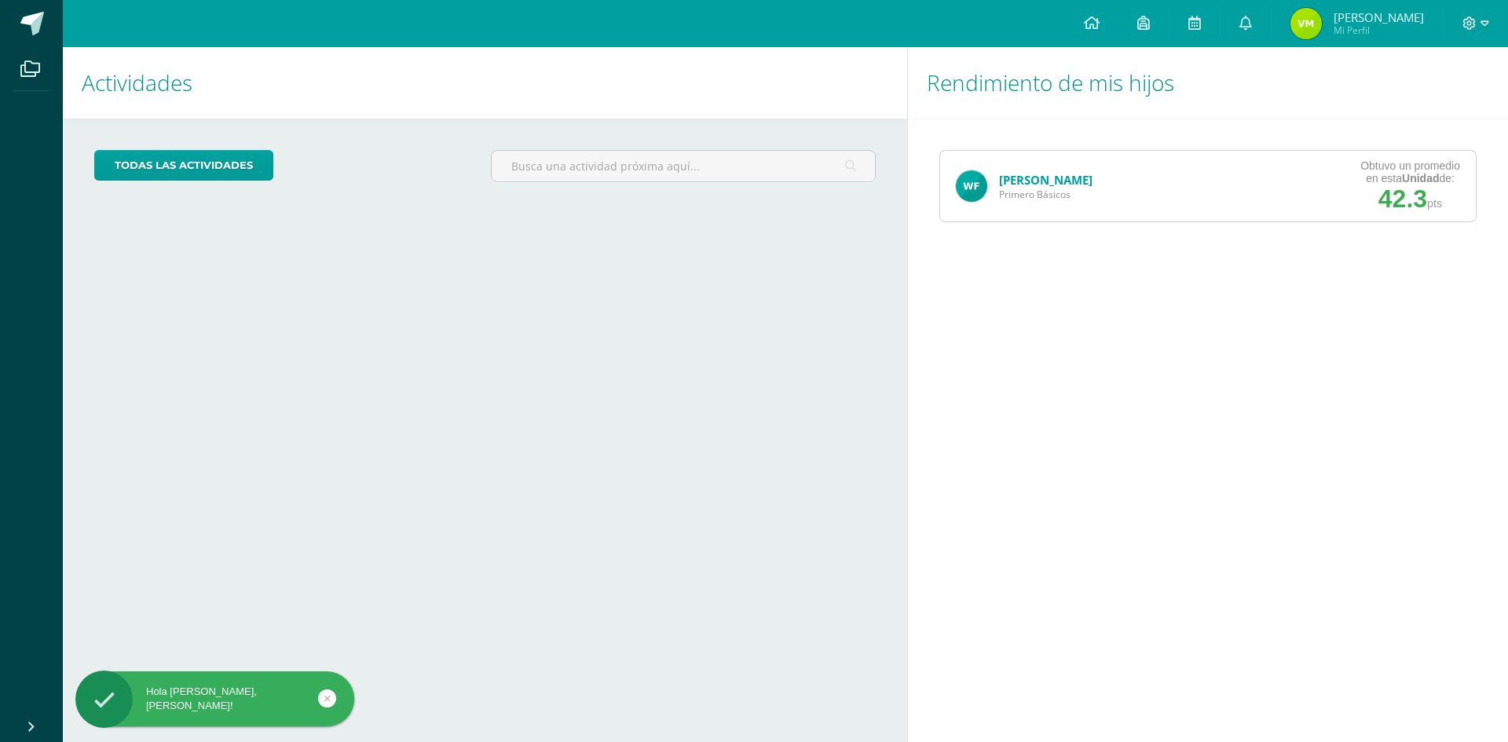
click at [1295, 26] on img at bounding box center [1305, 23] width 31 height 31
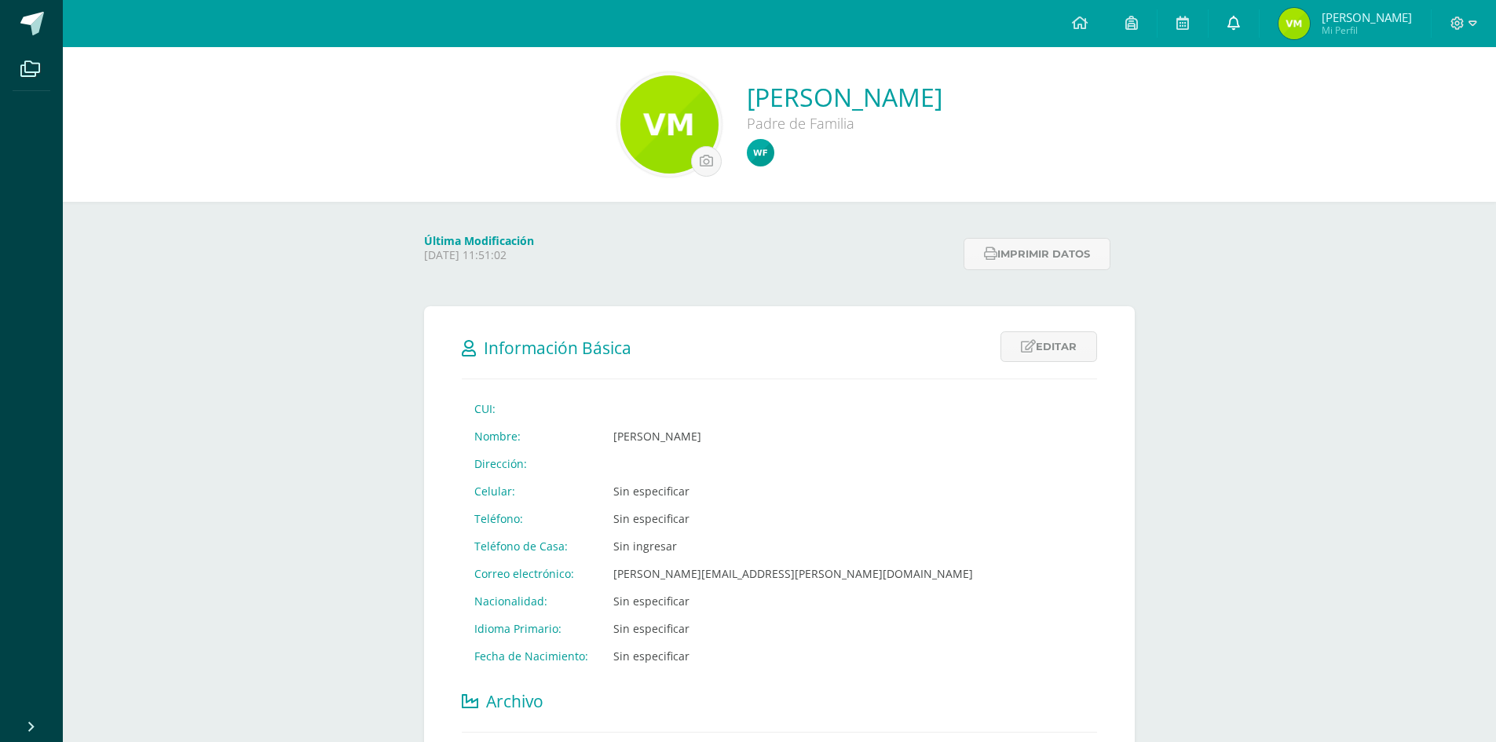
click at [1227, 27] on icon at bounding box center [1233, 23] width 13 height 14
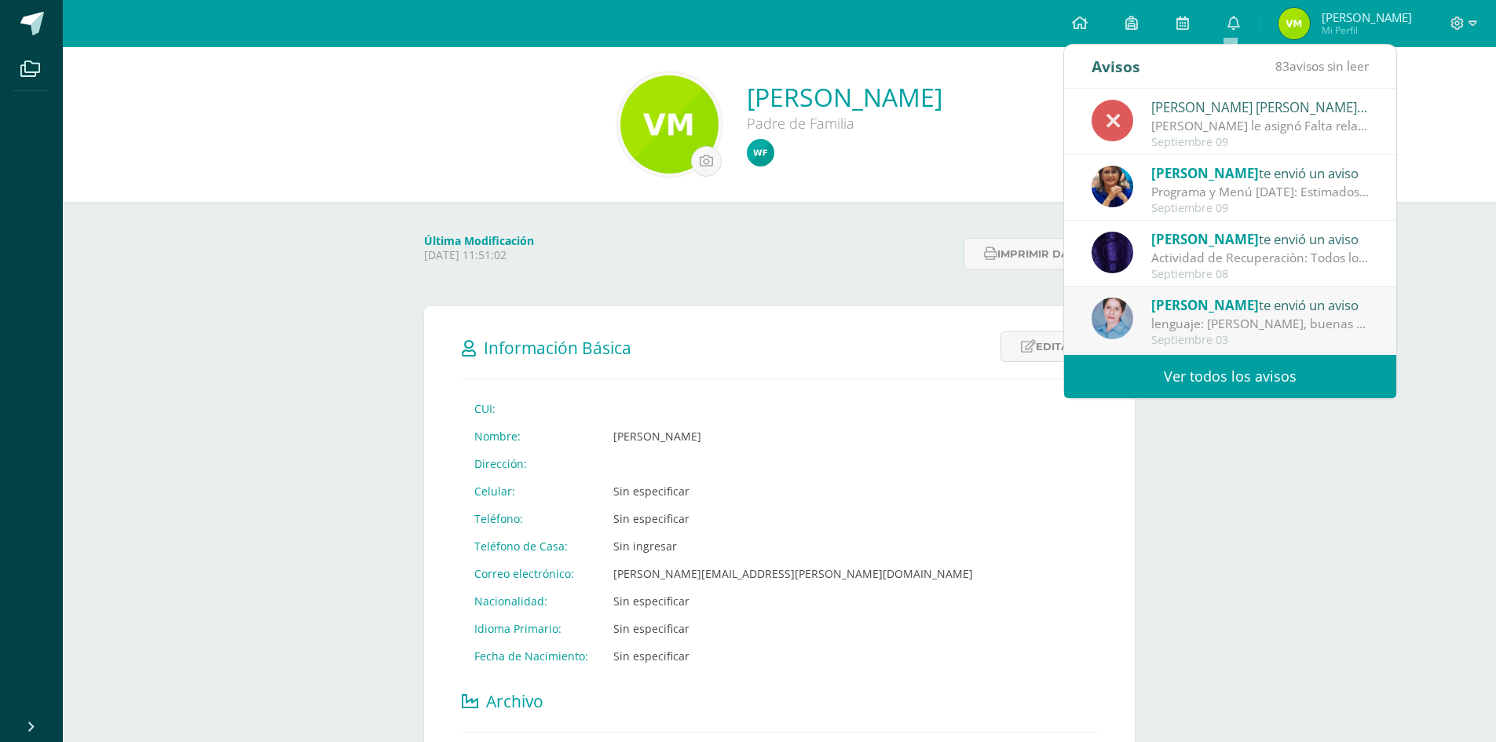
click at [1210, 121] on div "[PERSON_NAME] le asignó Falta relacionada con maestros 'No entrega tarea' al al…" at bounding box center [1260, 126] width 218 height 18
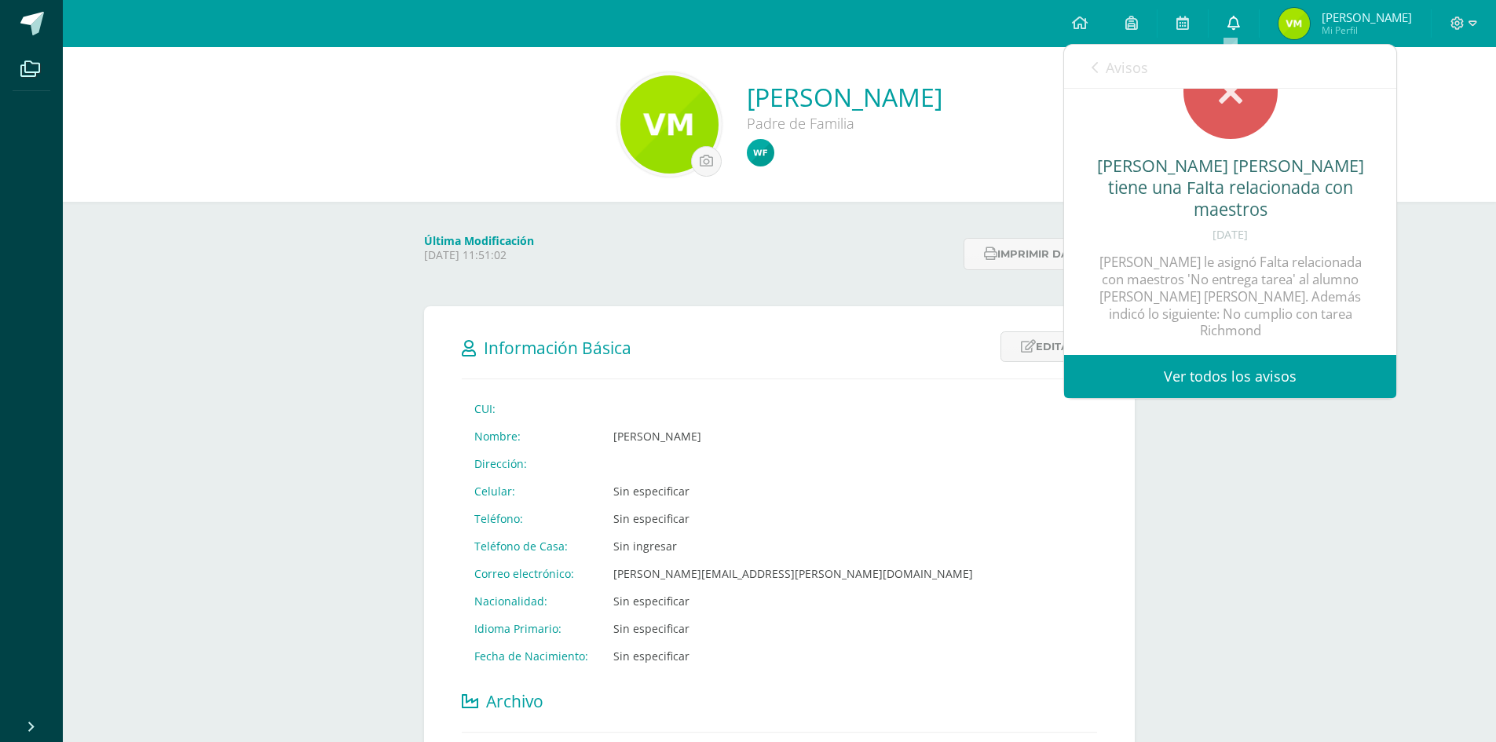
click at [1234, 27] on icon at bounding box center [1233, 23] width 13 height 14
